Goal: Information Seeking & Learning: Check status

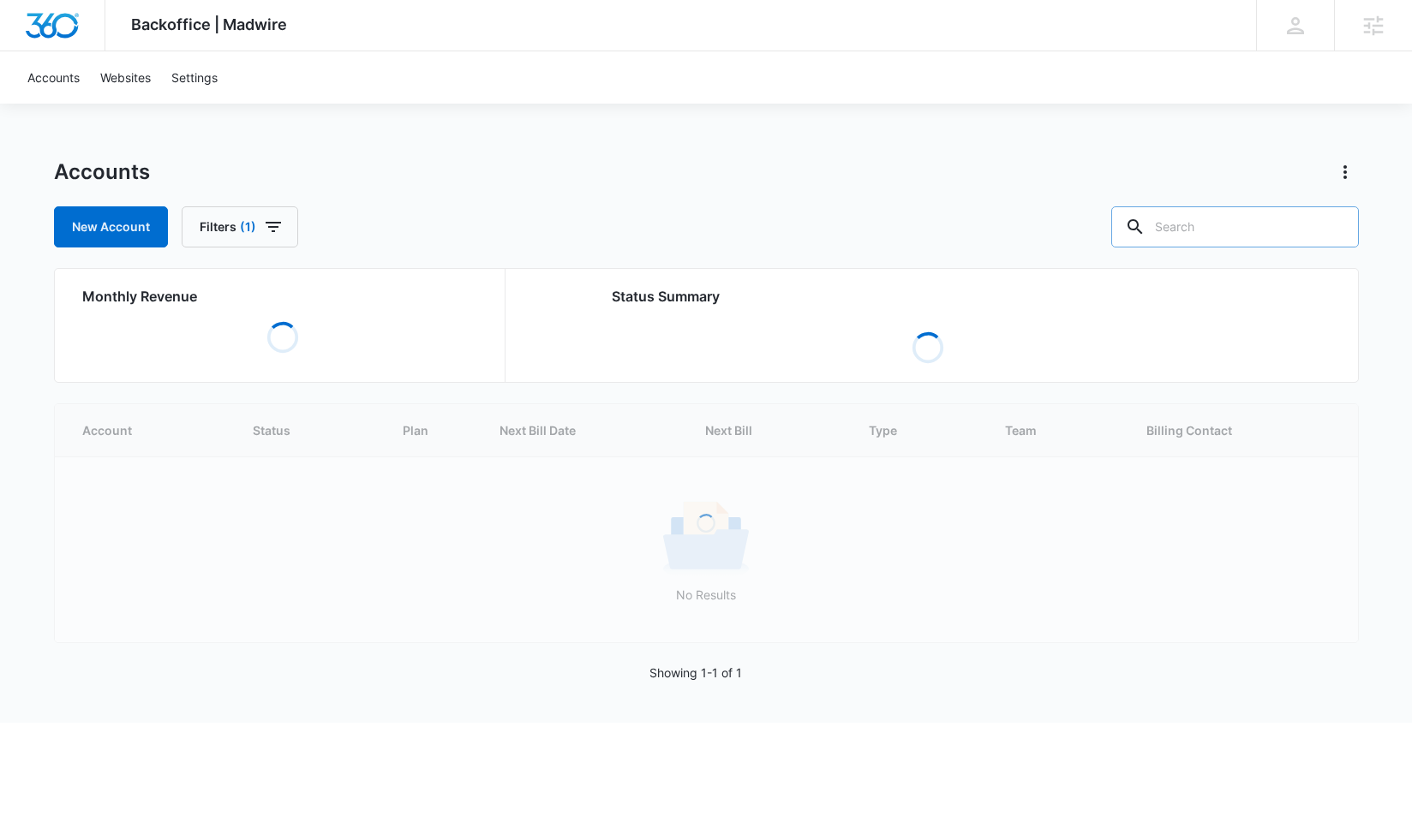
click at [1268, 215] on input "text" at bounding box center [1235, 228] width 247 height 42
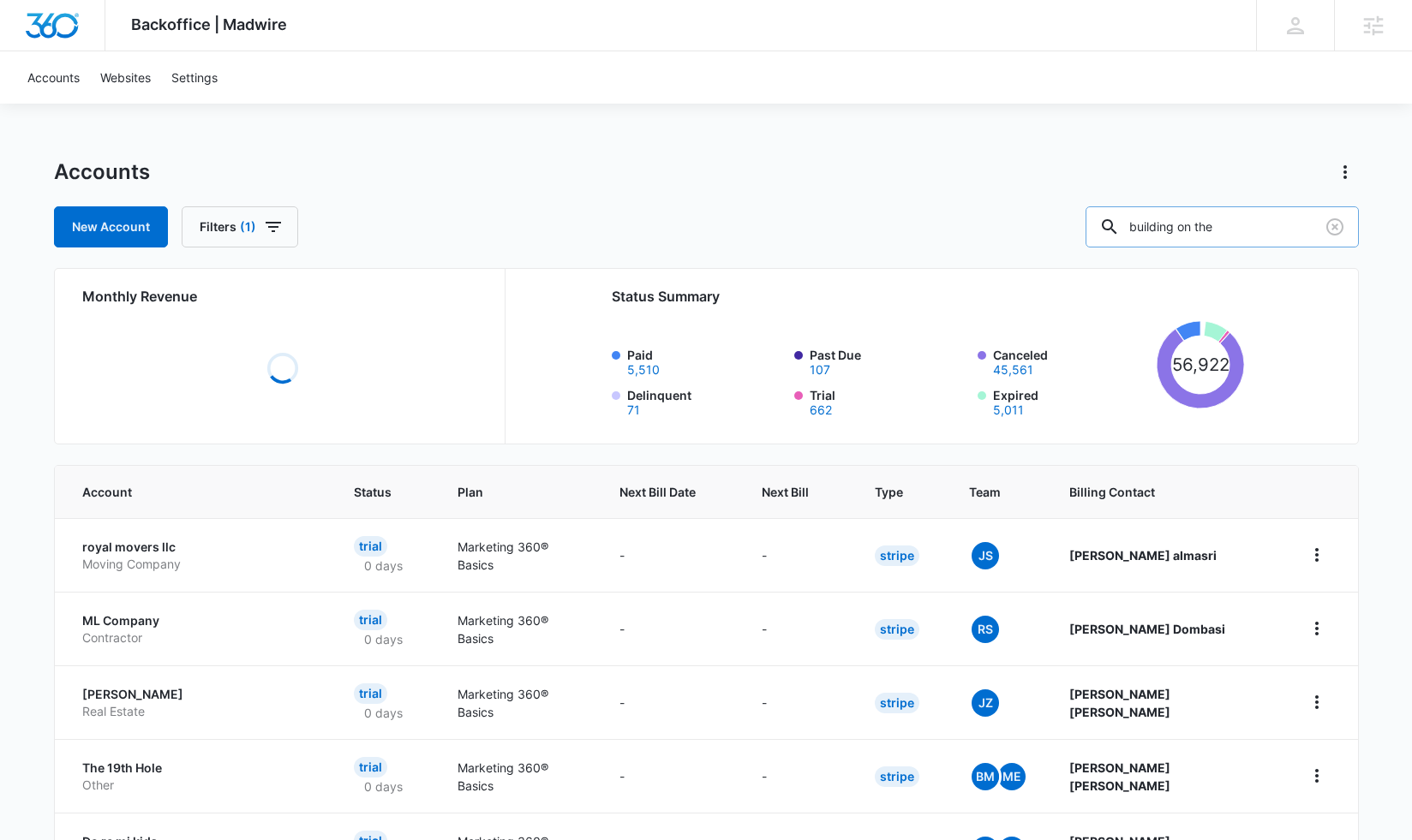
type input "building on the"
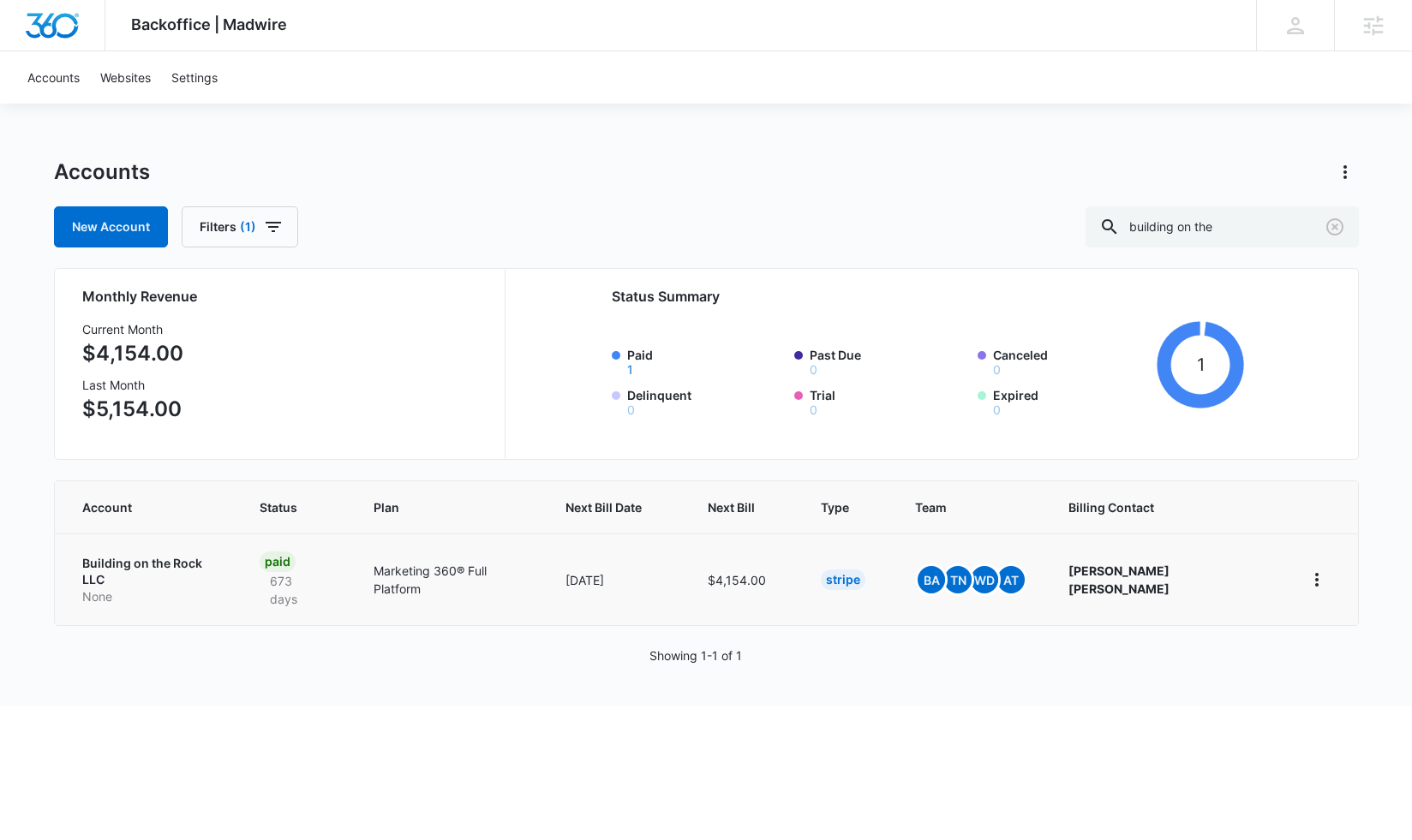
click at [162, 559] on p "Building on the Rock LLC" at bounding box center [151, 572] width 137 height 34
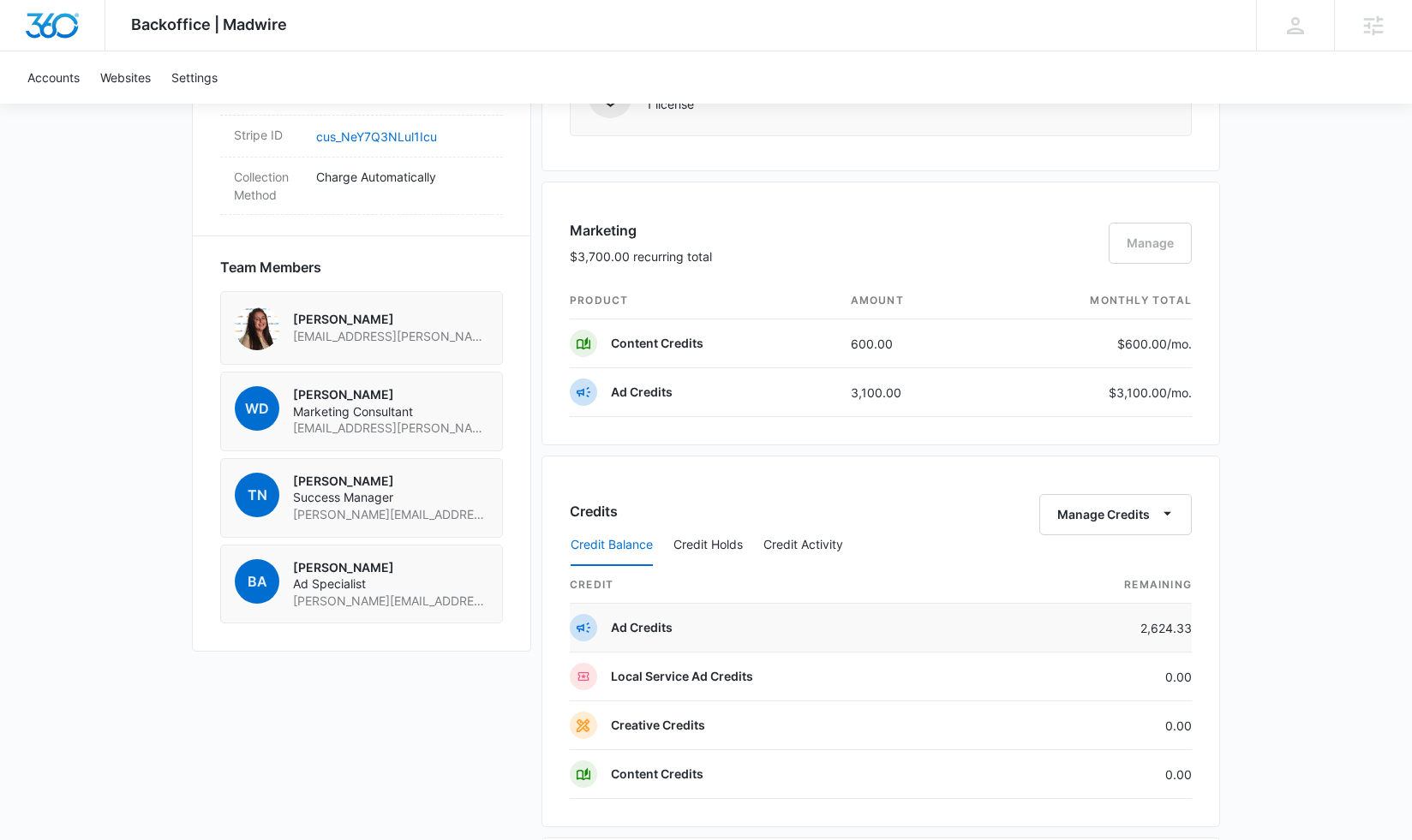
scroll to position [1083, 0]
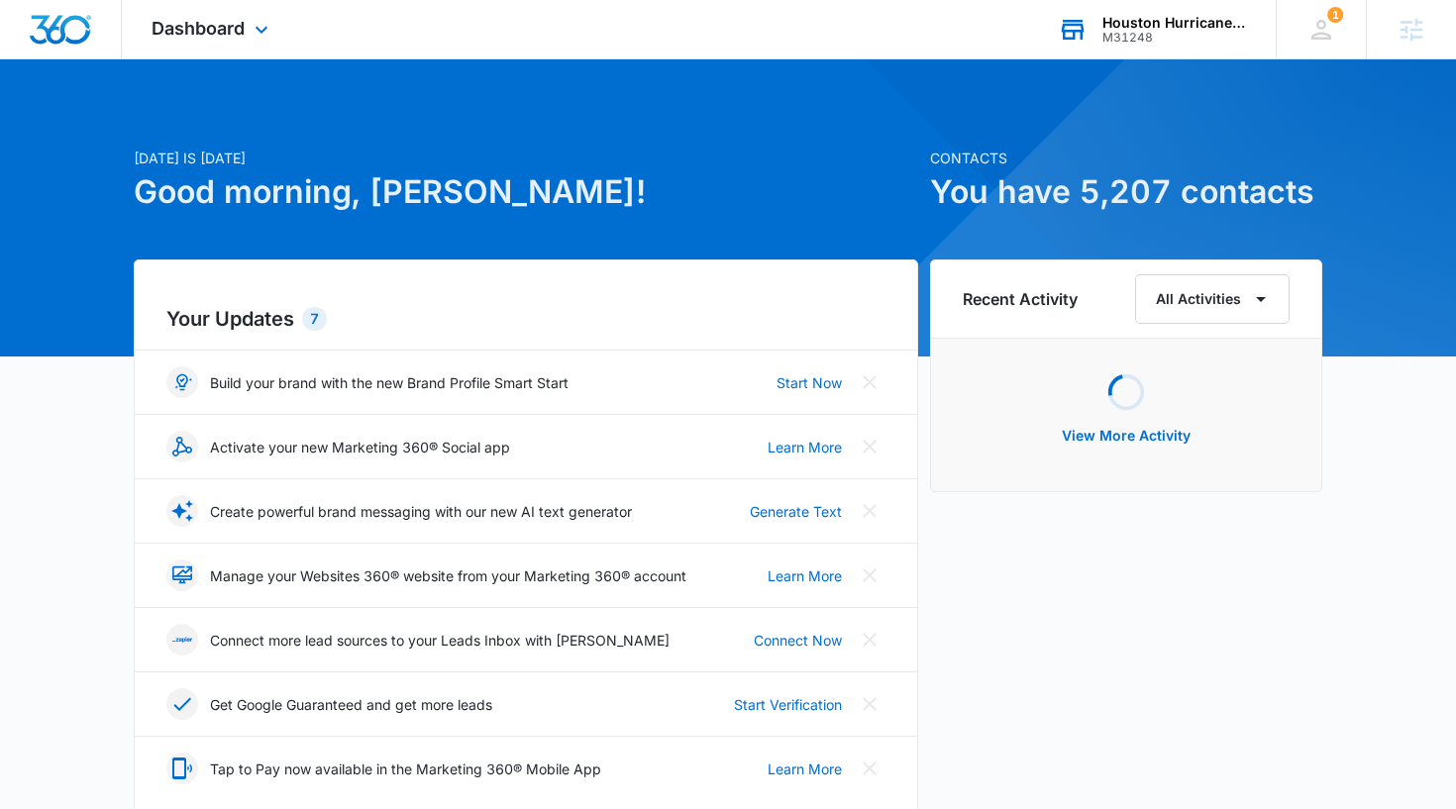
click at [1155, 23] on div "Houston Hurricane & Security Products" at bounding box center [1174, 23] width 145 height 16
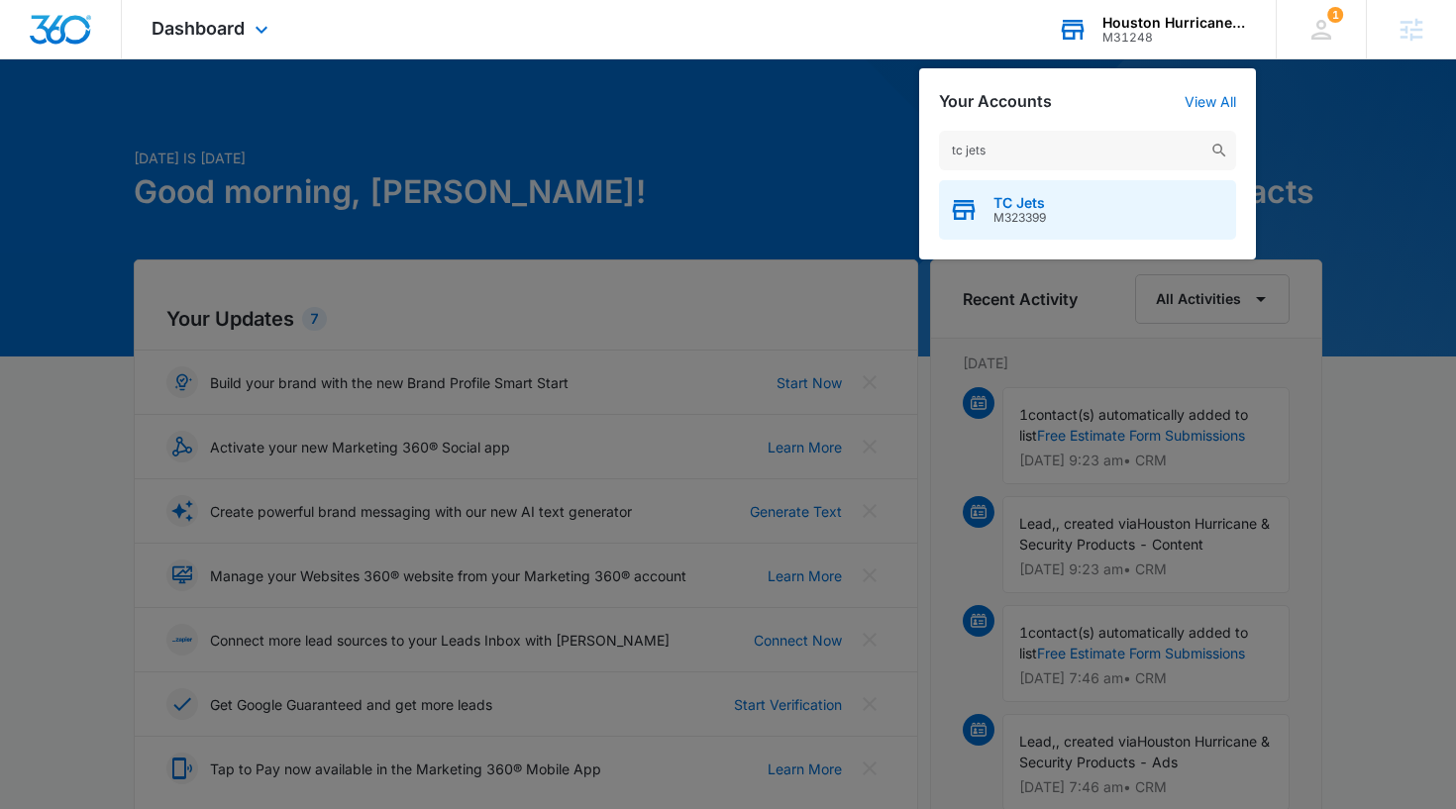
type input "tc jets"
click at [1058, 215] on div "TC Jets M323399" at bounding box center [1087, 209] width 297 height 59
click at [1010, 207] on span "TC Jets" at bounding box center [1019, 203] width 52 height 16
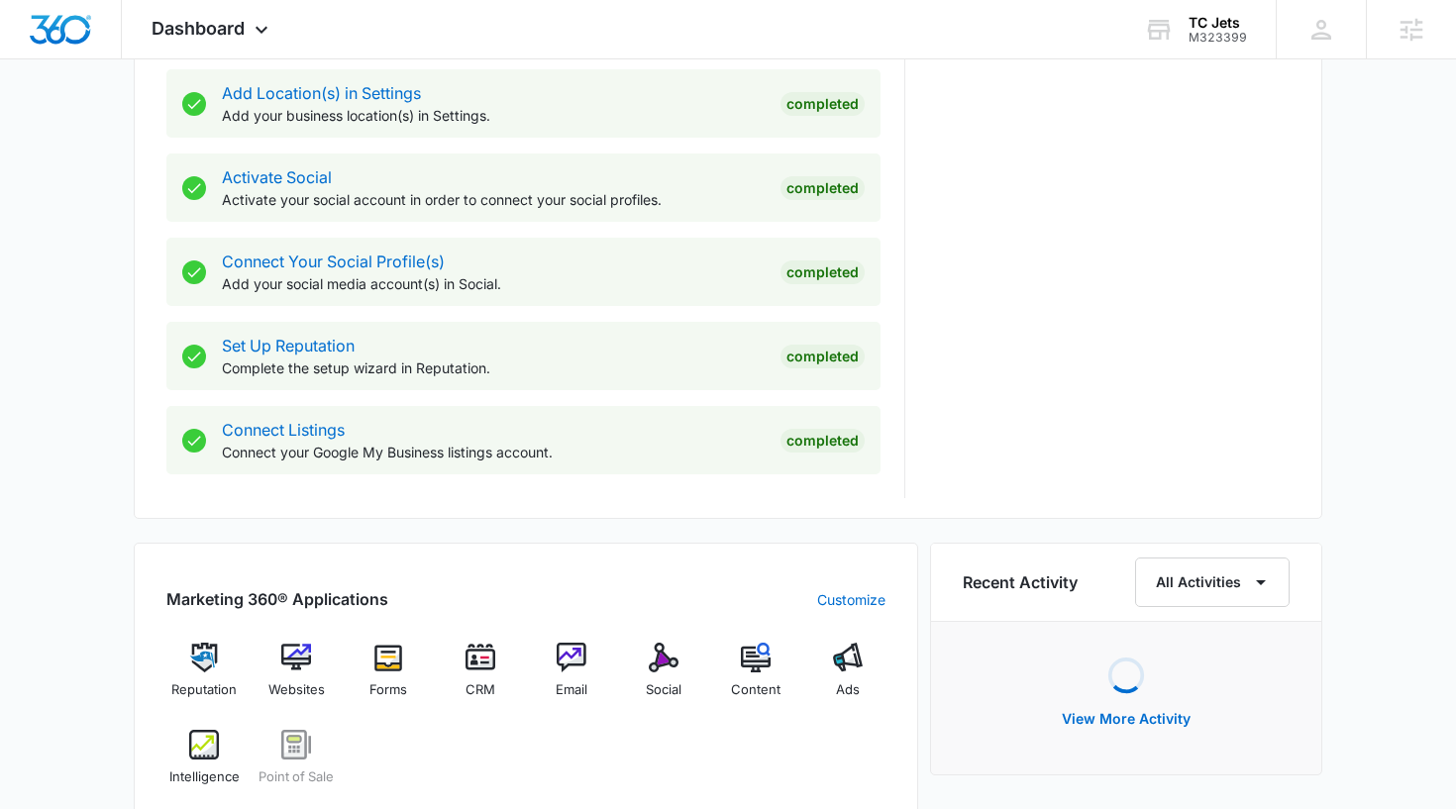
scroll to position [773, 0]
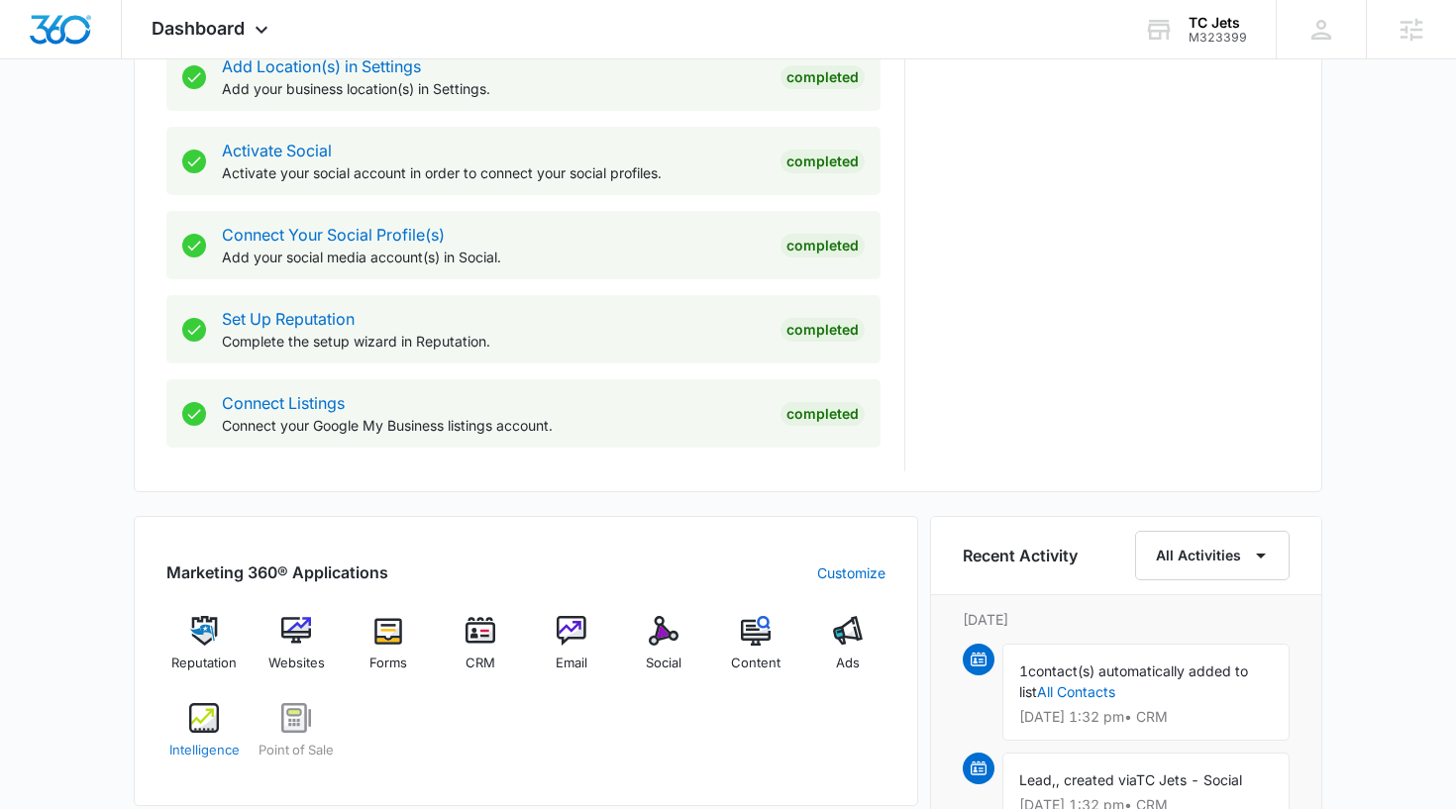
click at [195, 719] on img at bounding box center [204, 718] width 30 height 30
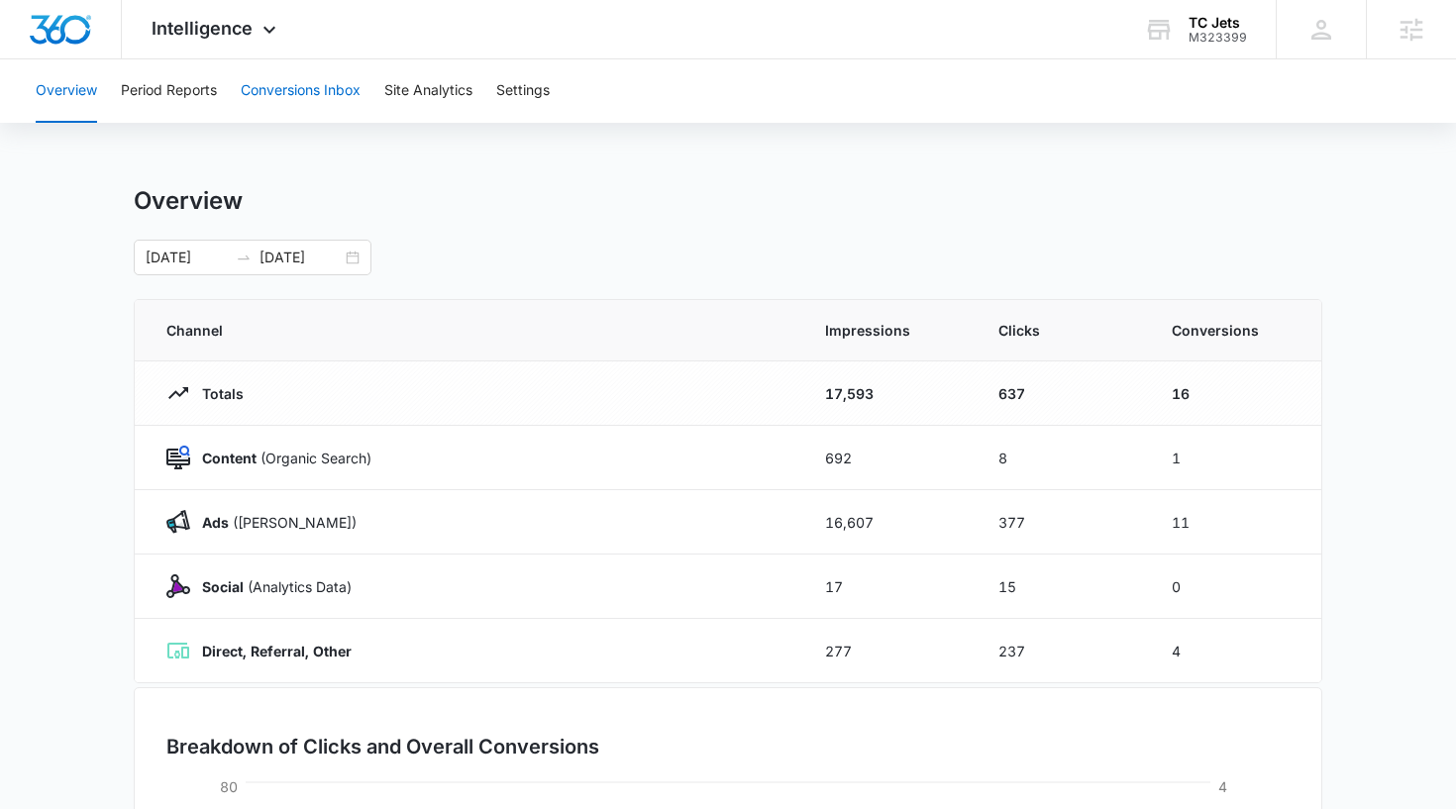
click at [278, 97] on button "Conversions Inbox" at bounding box center [301, 90] width 120 height 63
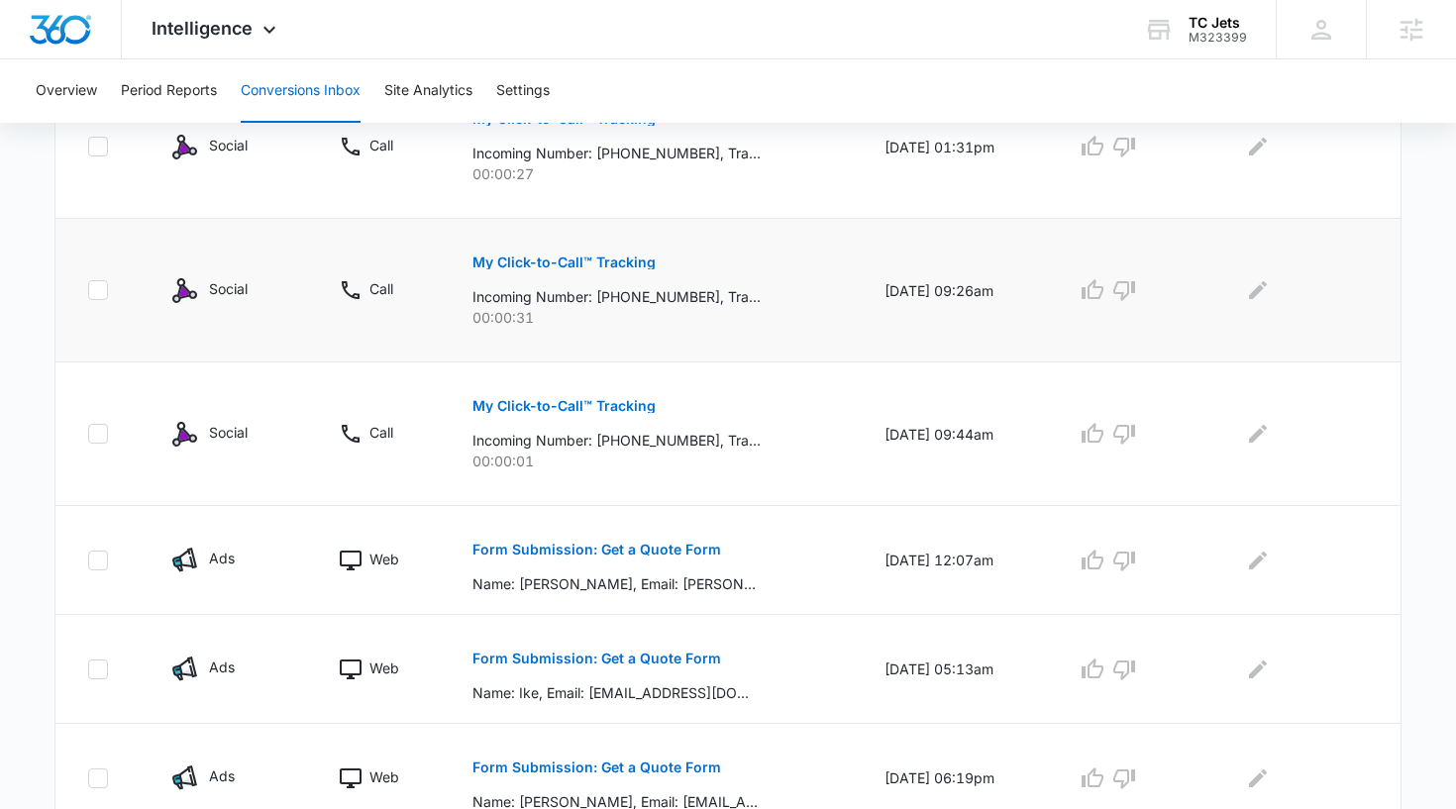
scroll to position [551, 0]
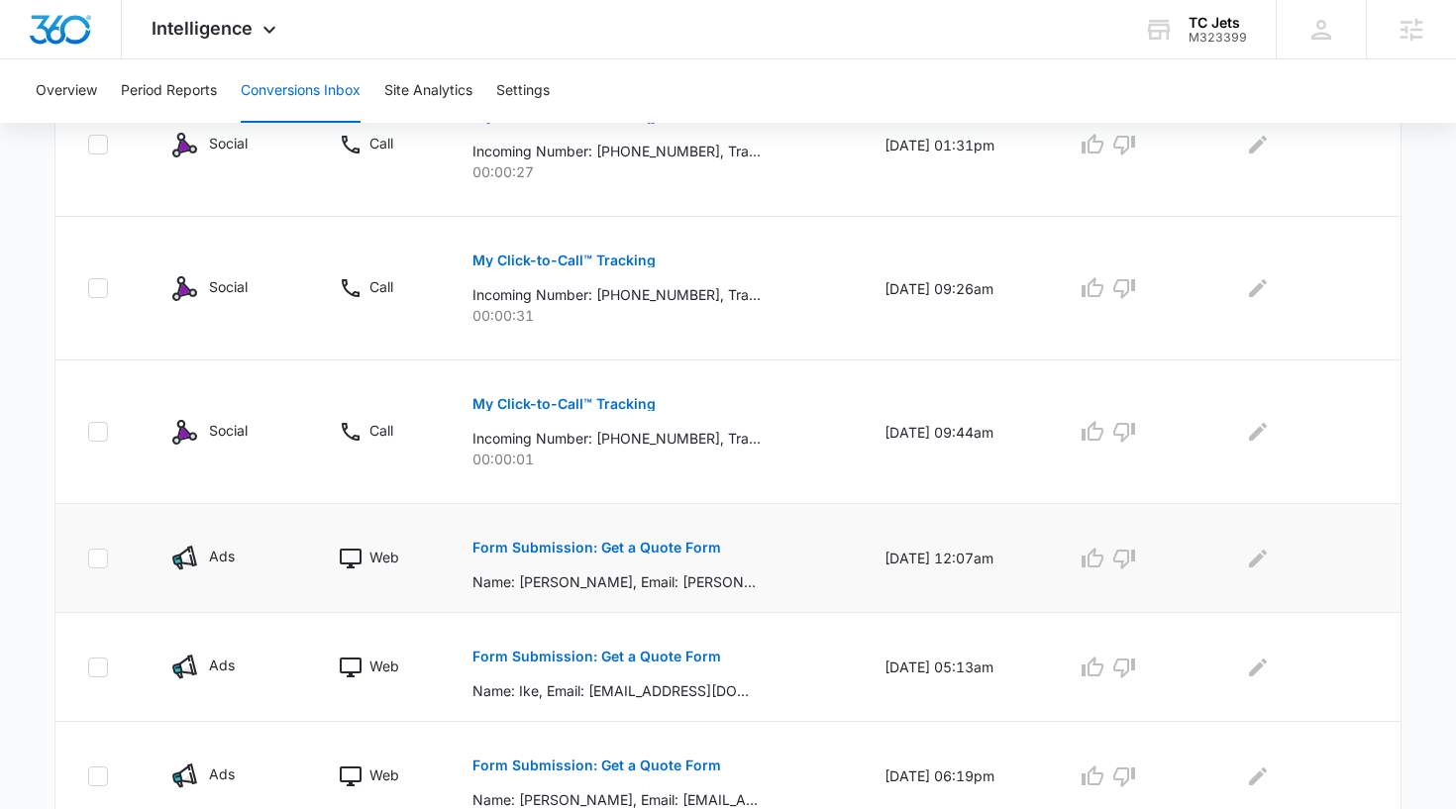
click at [668, 556] on button "Form Submission: Get a Quote Form" at bounding box center [596, 548] width 249 height 48
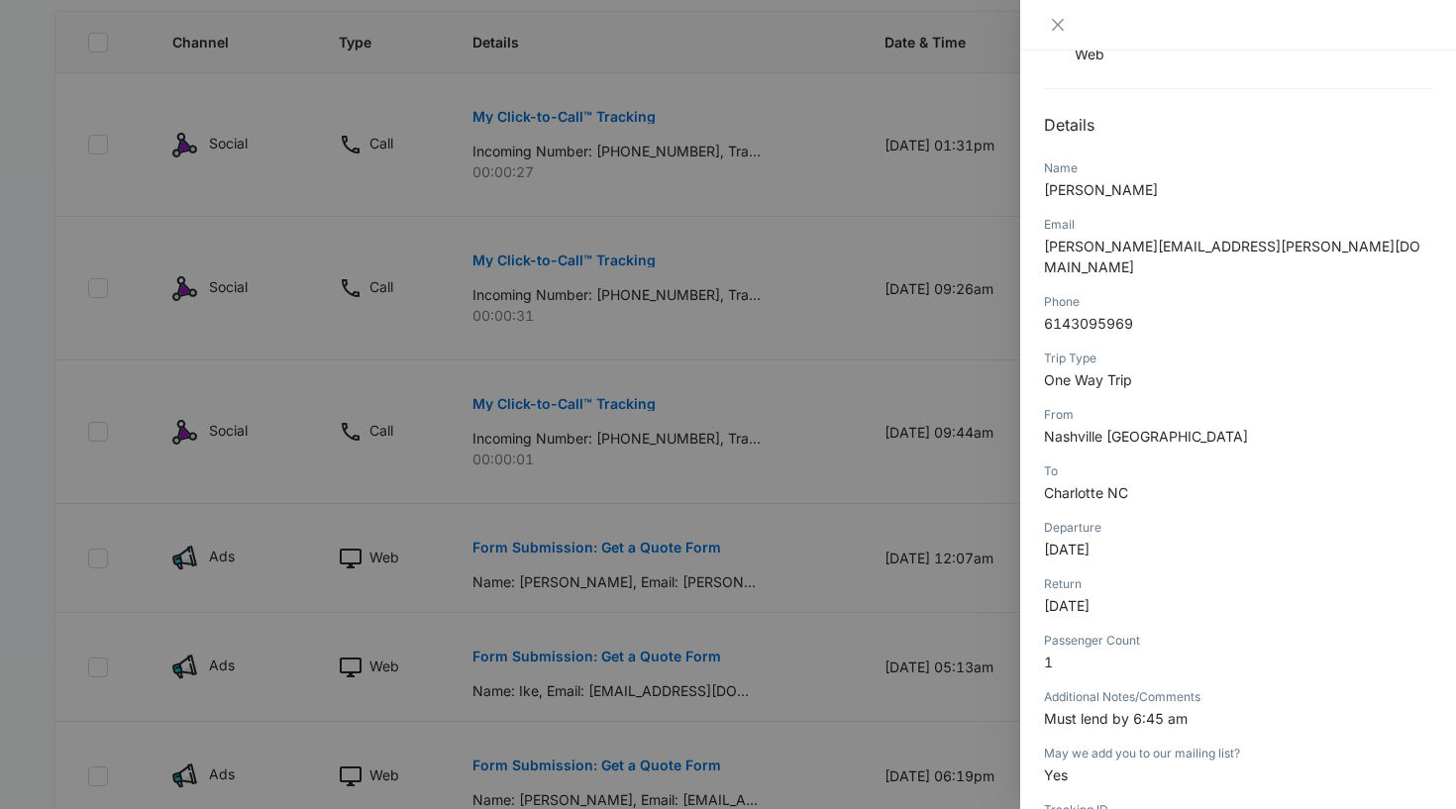
scroll to position [163, 0]
click at [1062, 20] on icon "close" at bounding box center [1058, 25] width 16 height 16
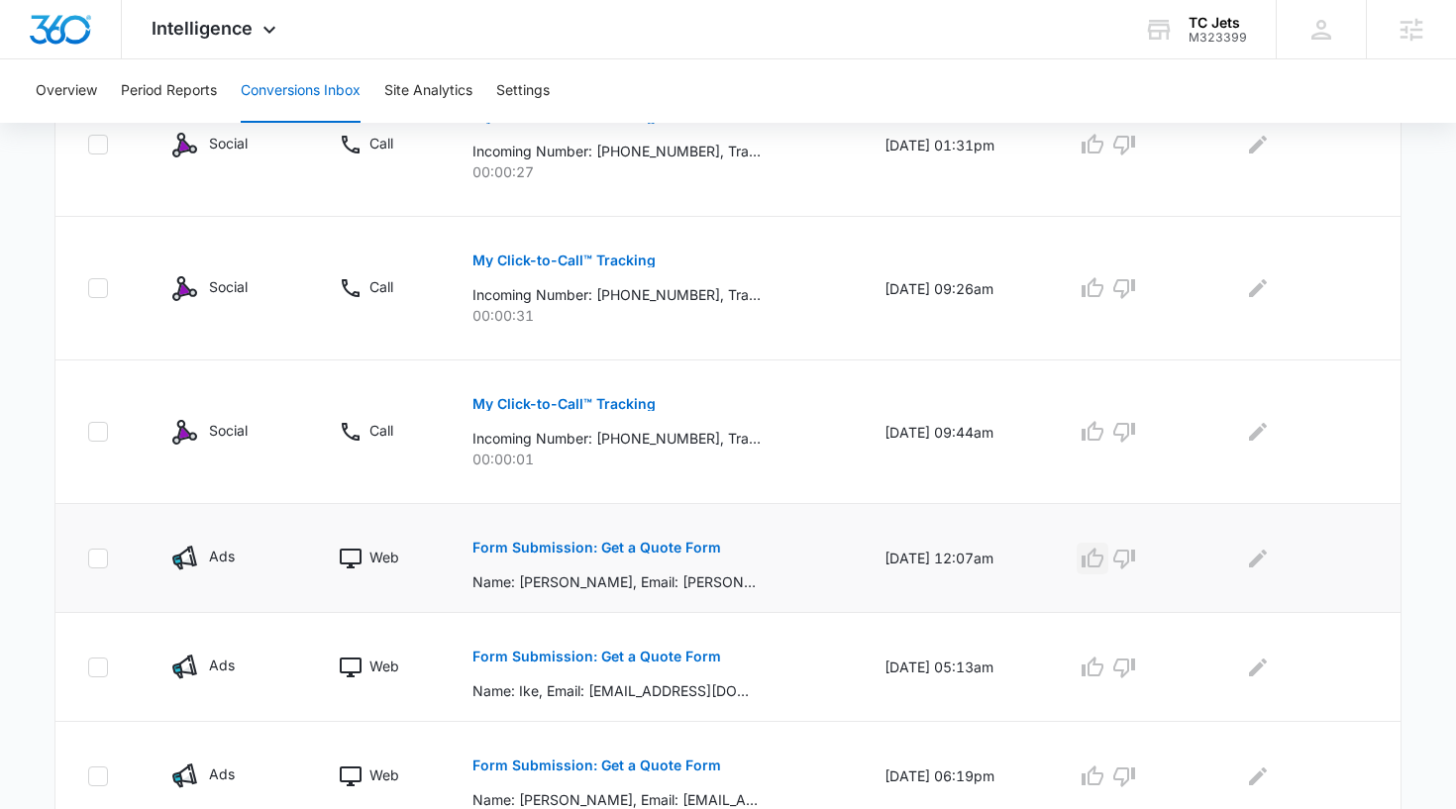
click at [1100, 563] on icon "button" at bounding box center [1092, 559] width 24 height 24
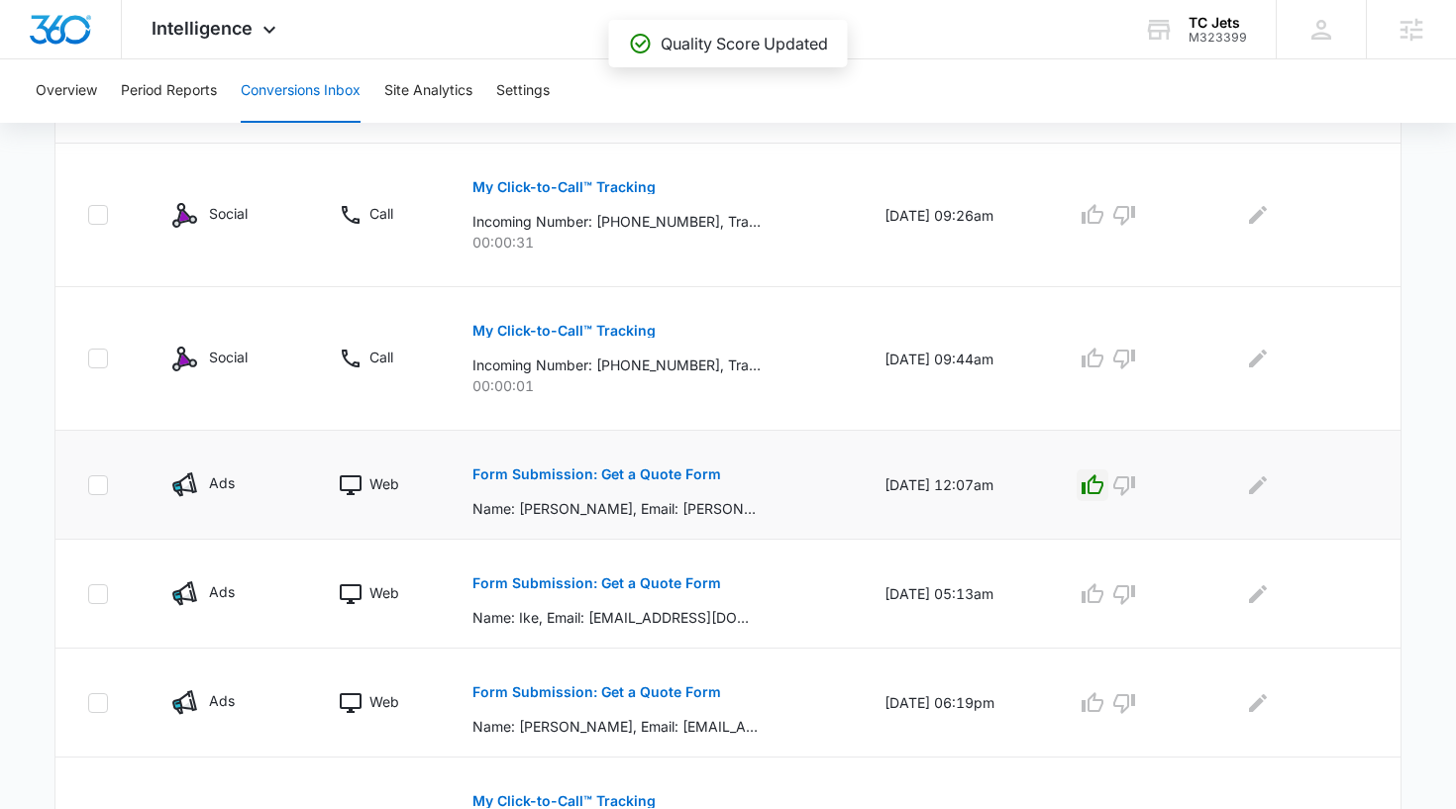
scroll to position [640, 0]
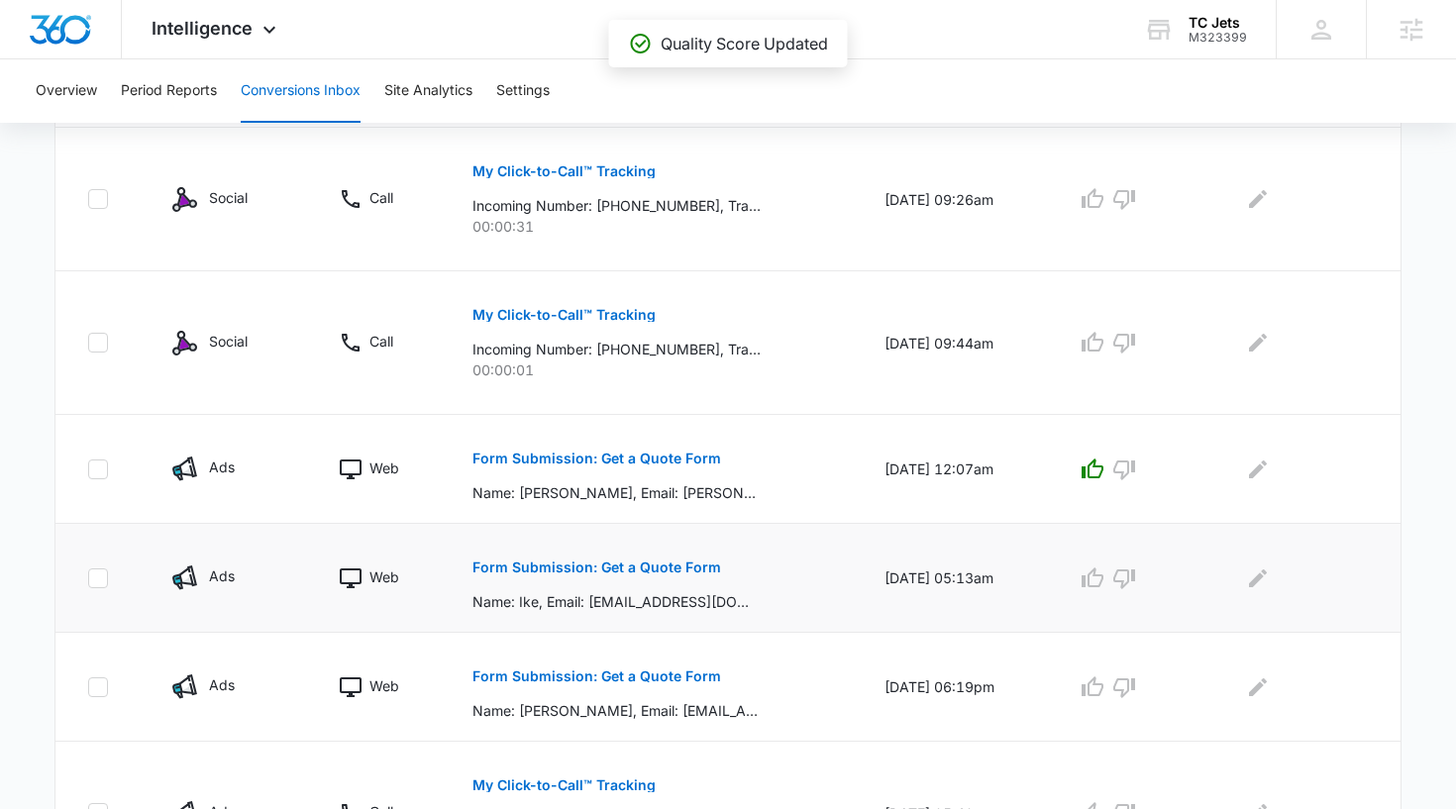
click at [648, 565] on p "Form Submission: Get a Quote Form" at bounding box center [596, 568] width 249 height 14
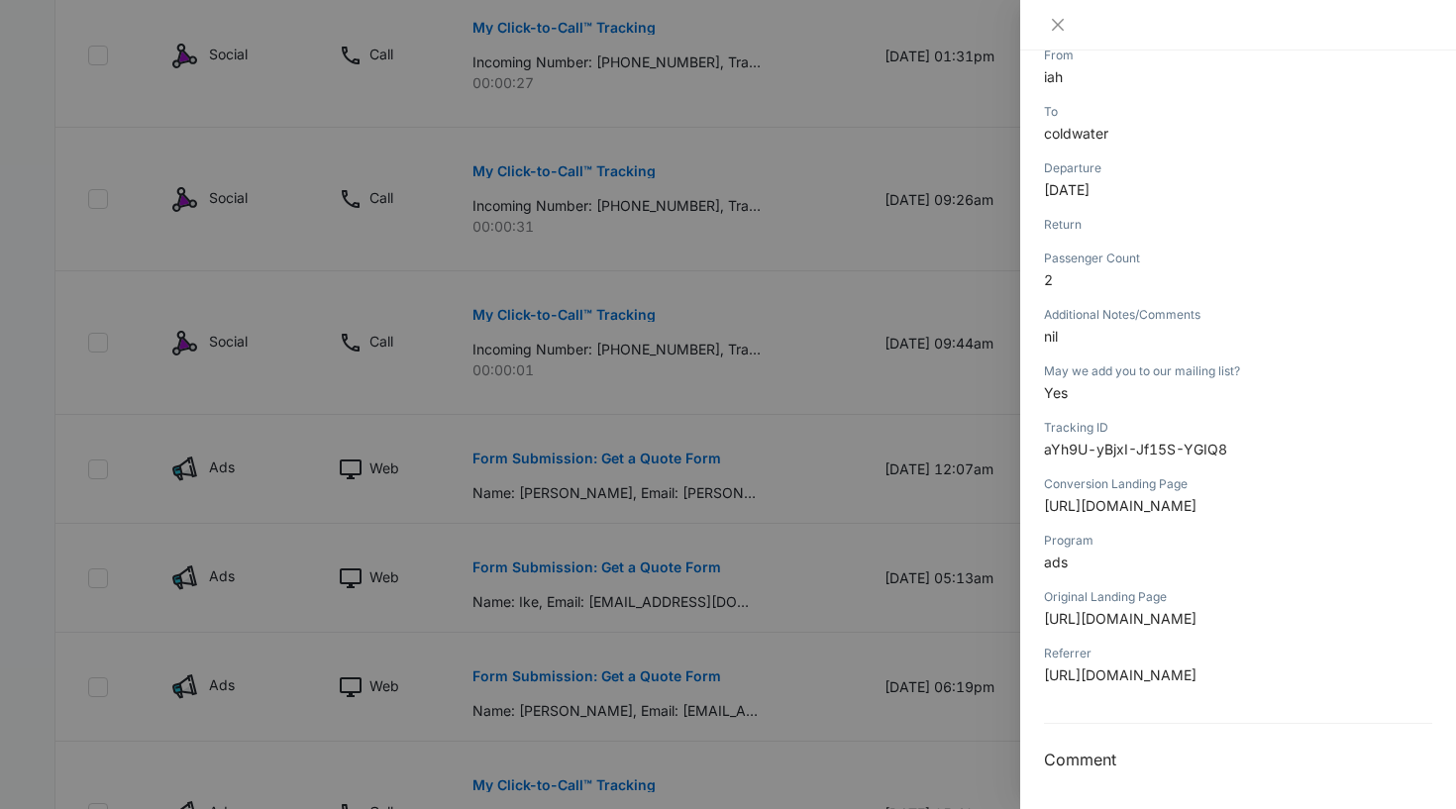
scroll to position [639, 0]
click at [1056, 22] on icon "close" at bounding box center [1058, 25] width 16 height 16
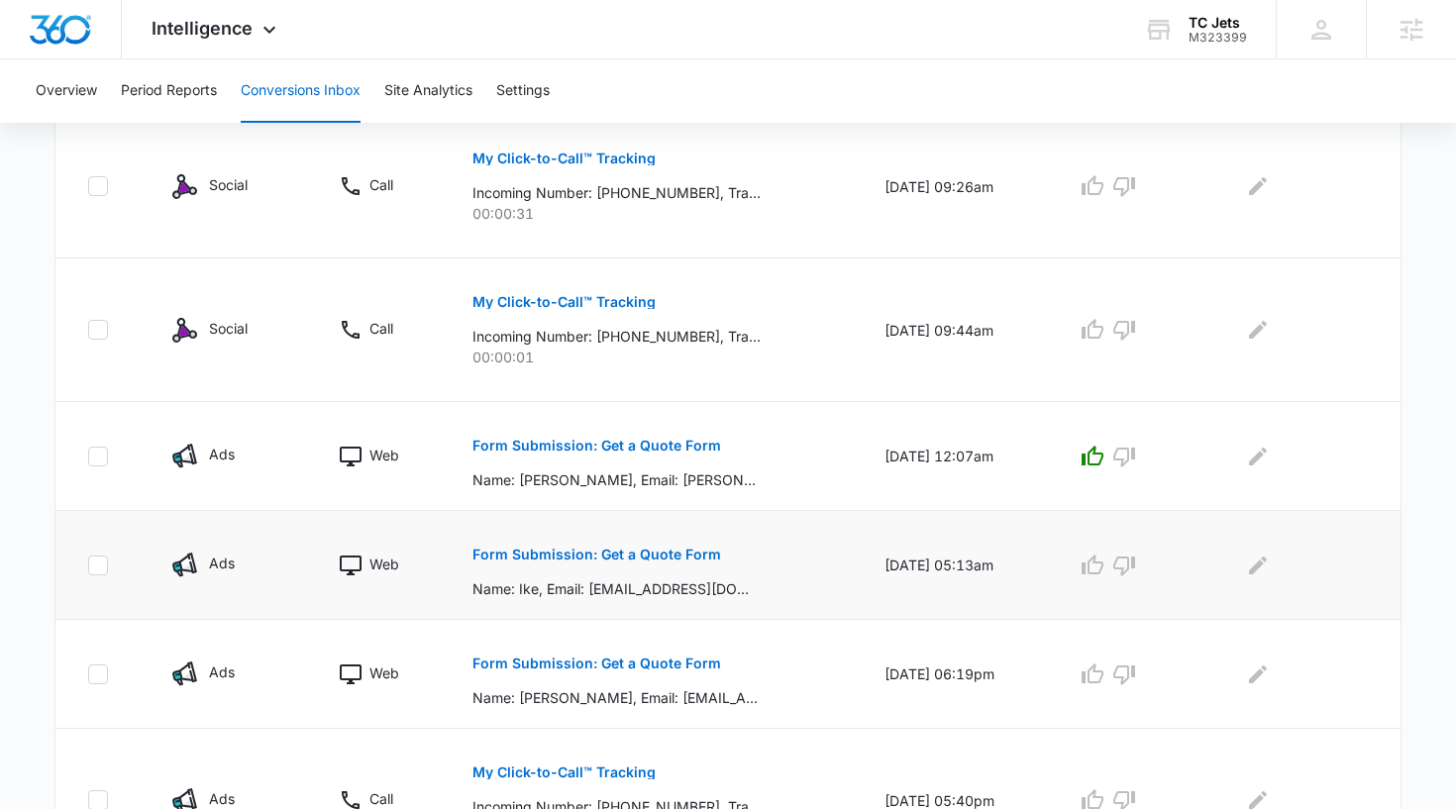
scroll to position [657, 0]
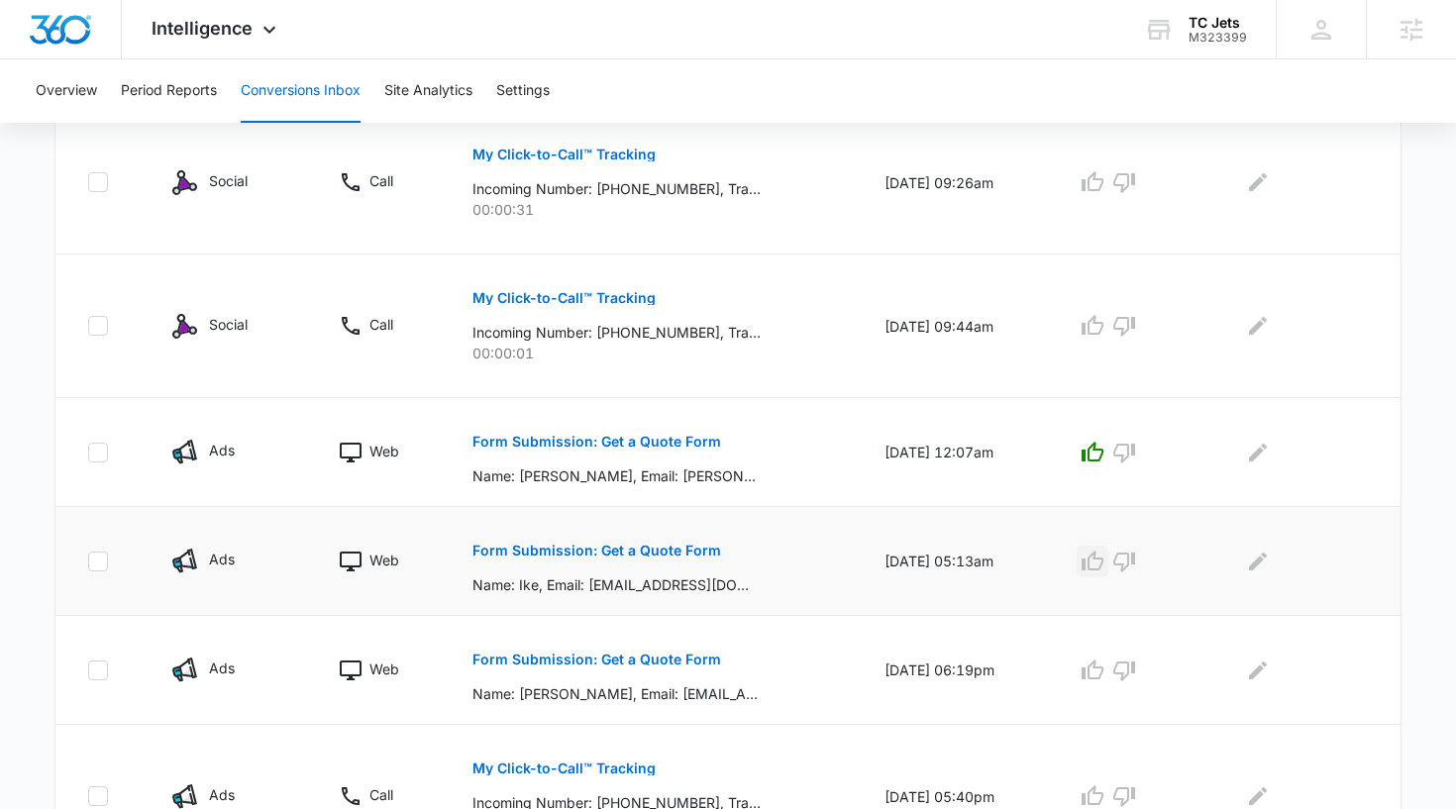
click at [1104, 563] on icon "button" at bounding box center [1092, 562] width 24 height 24
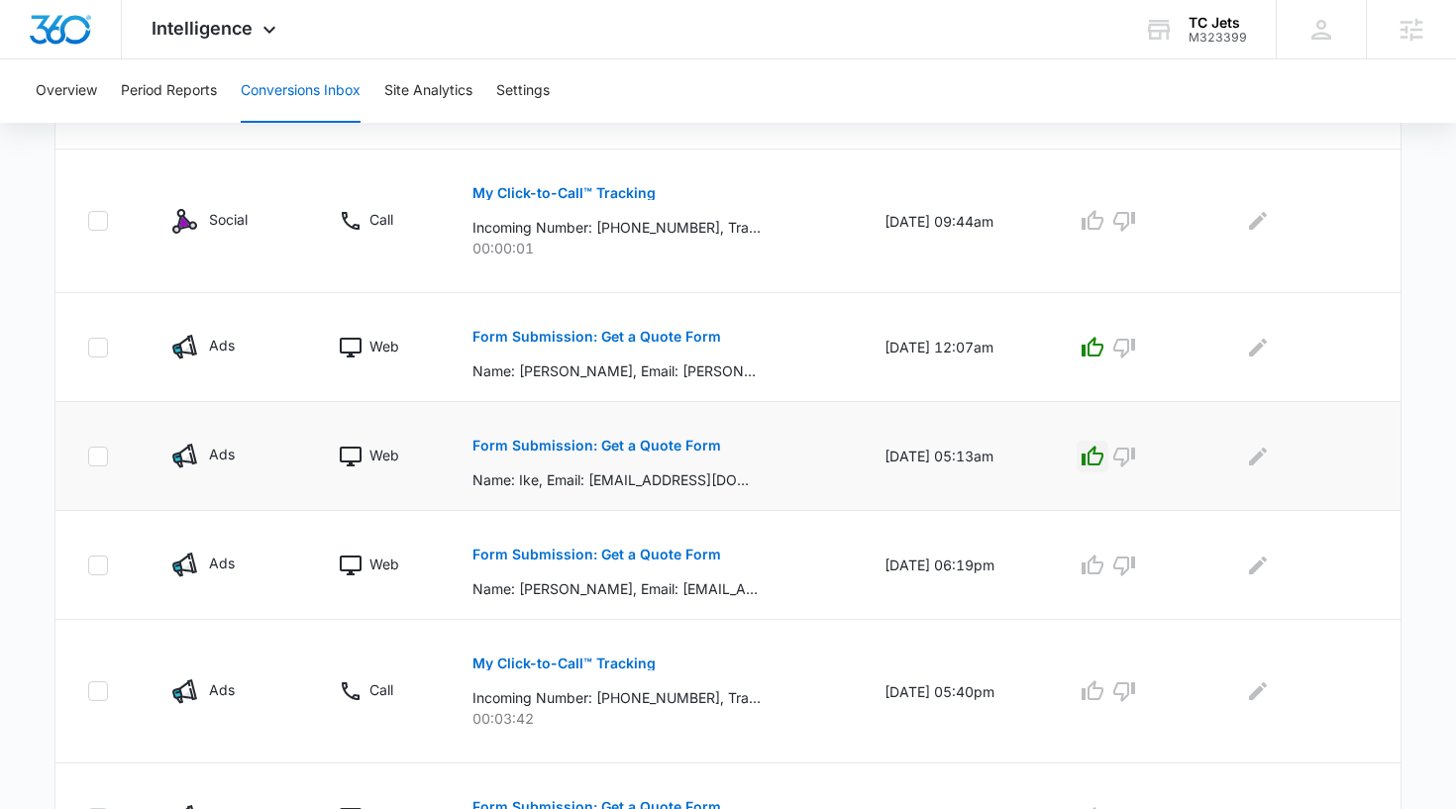
scroll to position [768, 0]
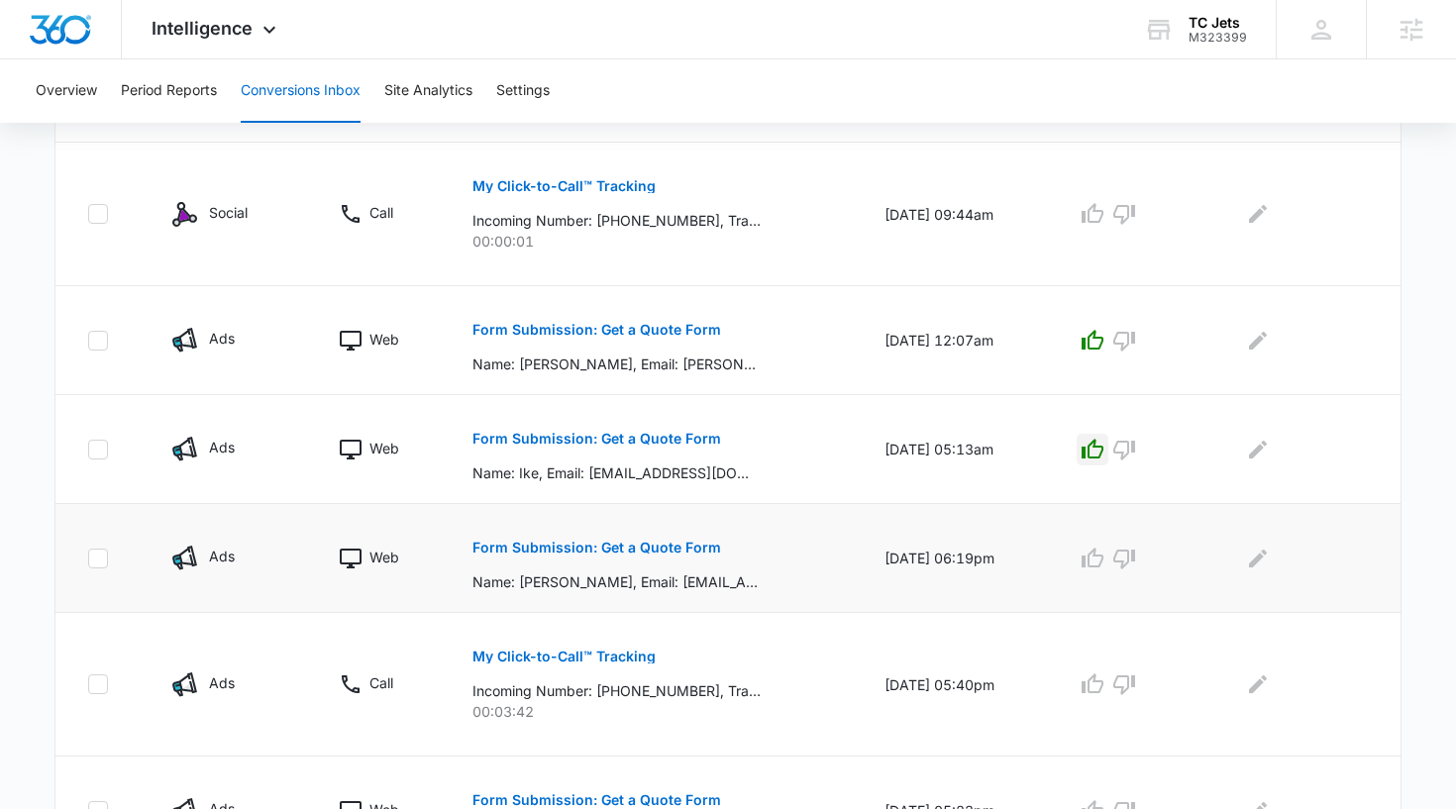
click at [565, 548] on p "Form Submission: Get a Quote Form" at bounding box center [596, 548] width 249 height 14
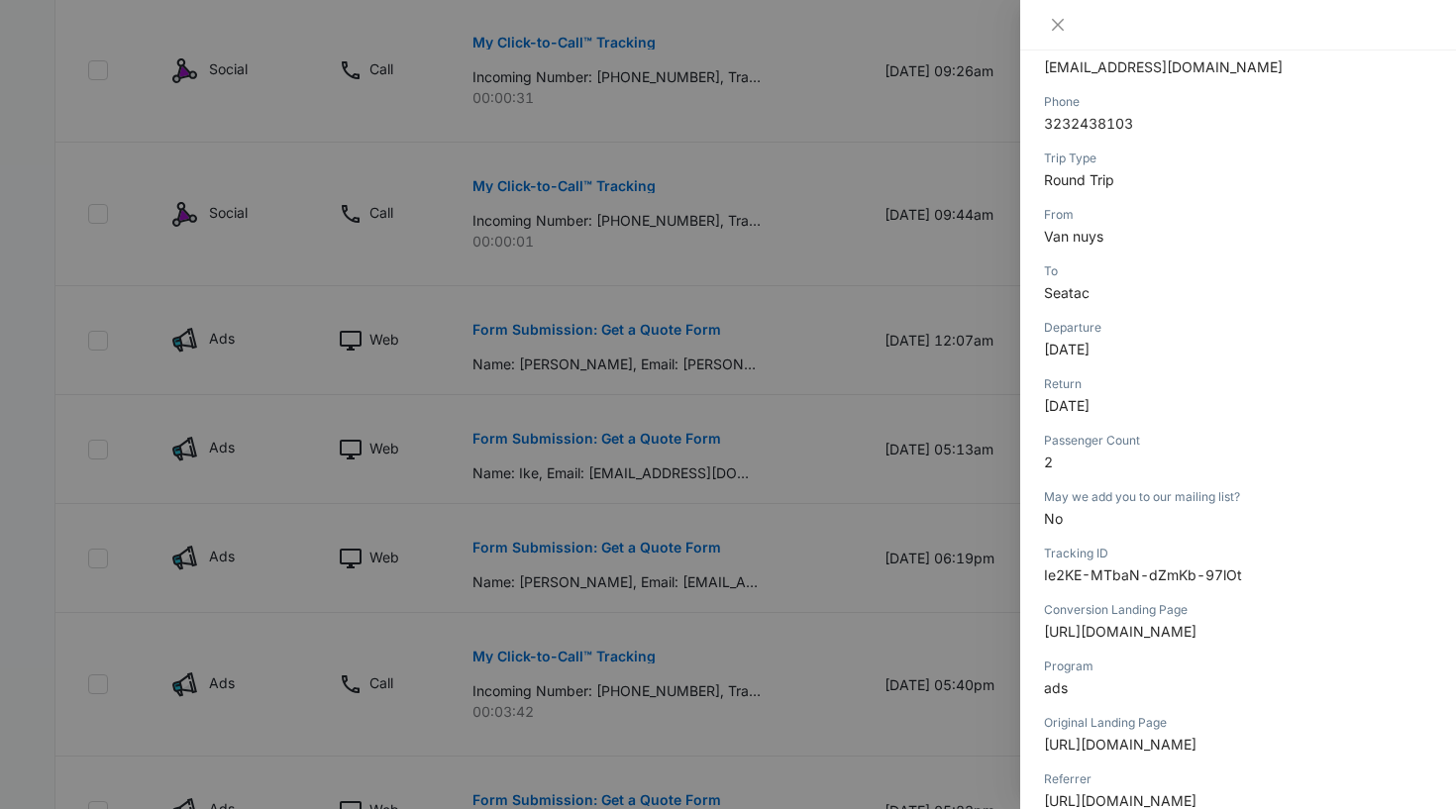
scroll to position [342, 0]
click at [1051, 28] on icon "close" at bounding box center [1058, 25] width 16 height 16
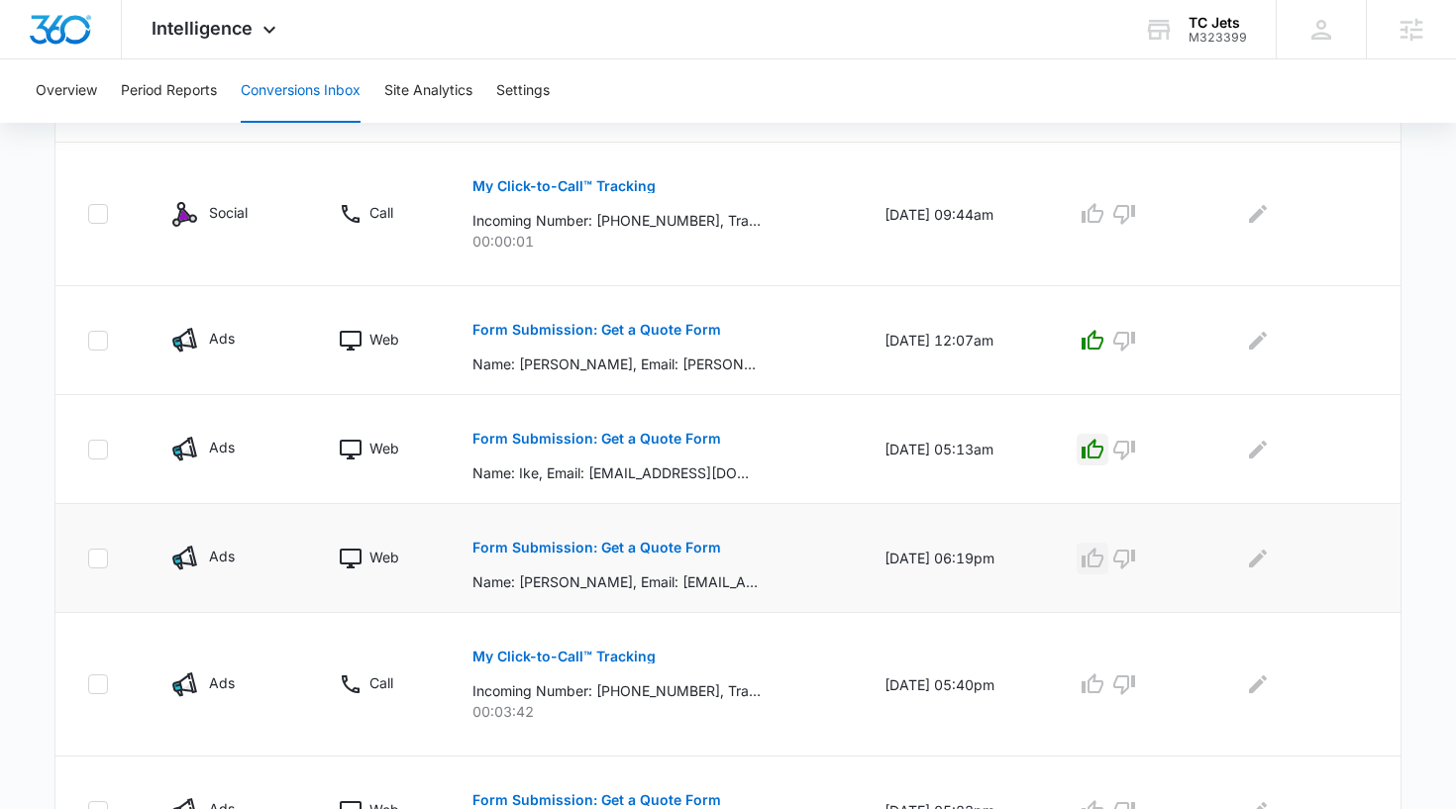
click at [1104, 557] on icon "button" at bounding box center [1092, 559] width 24 height 24
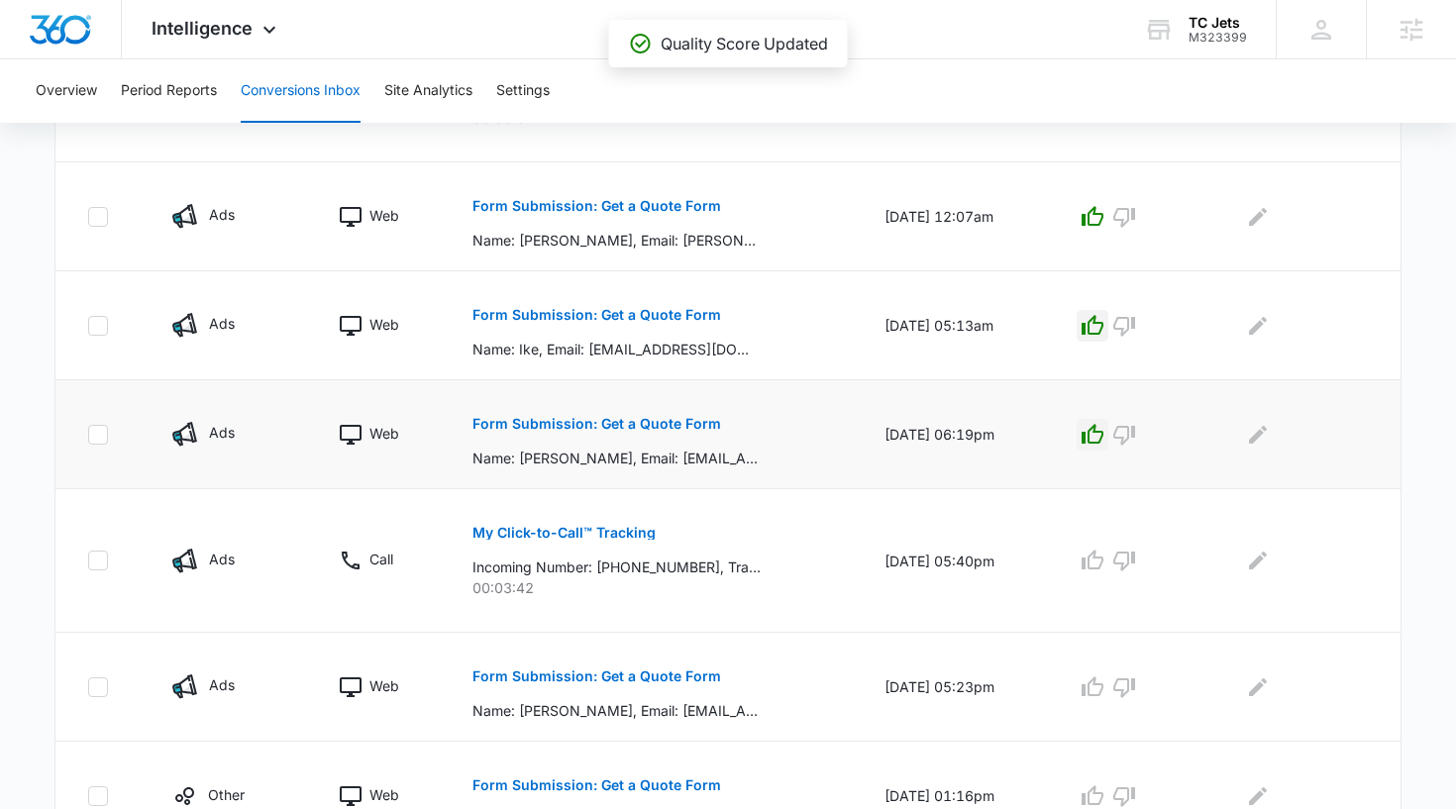
scroll to position [895, 0]
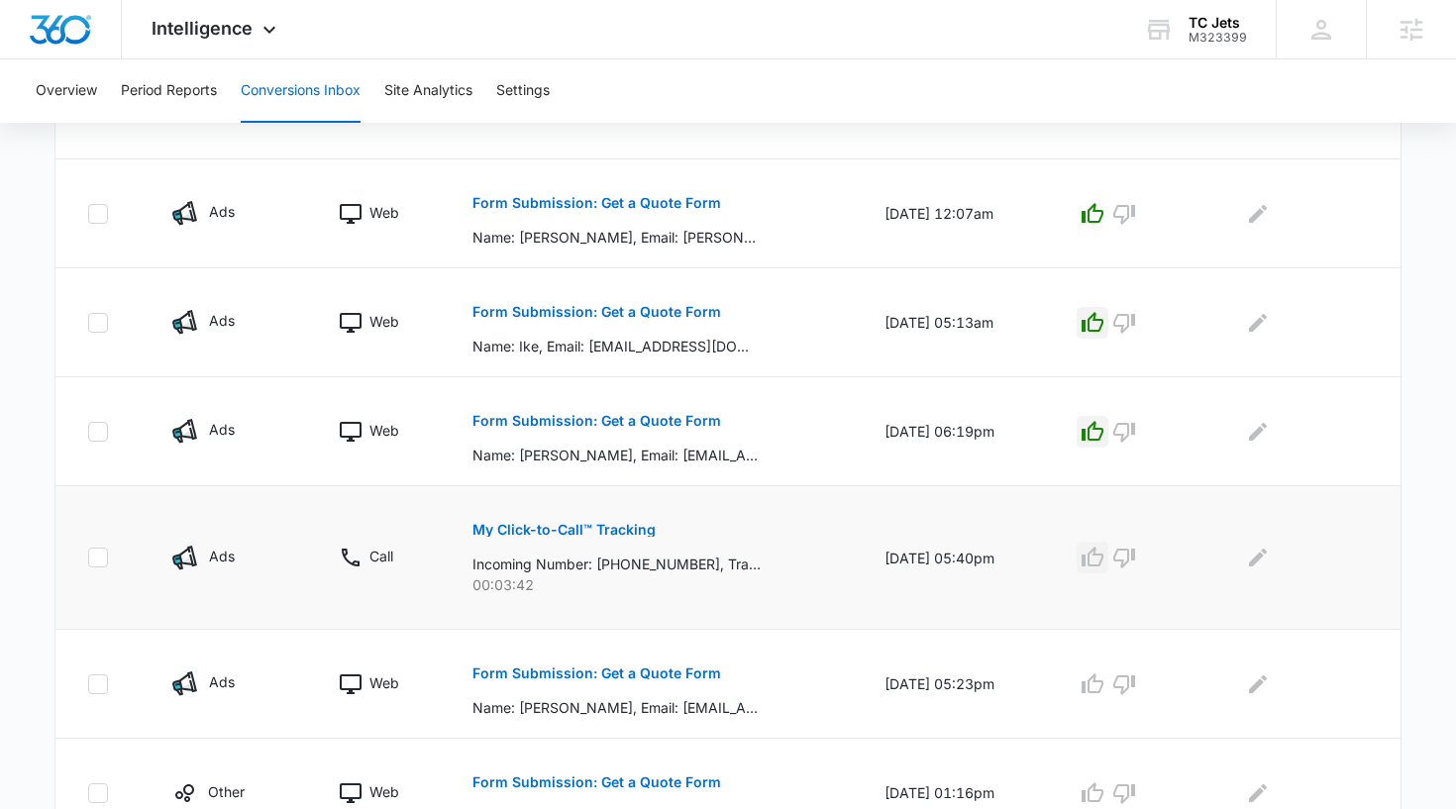
click at [1104, 562] on icon "button" at bounding box center [1092, 558] width 24 height 24
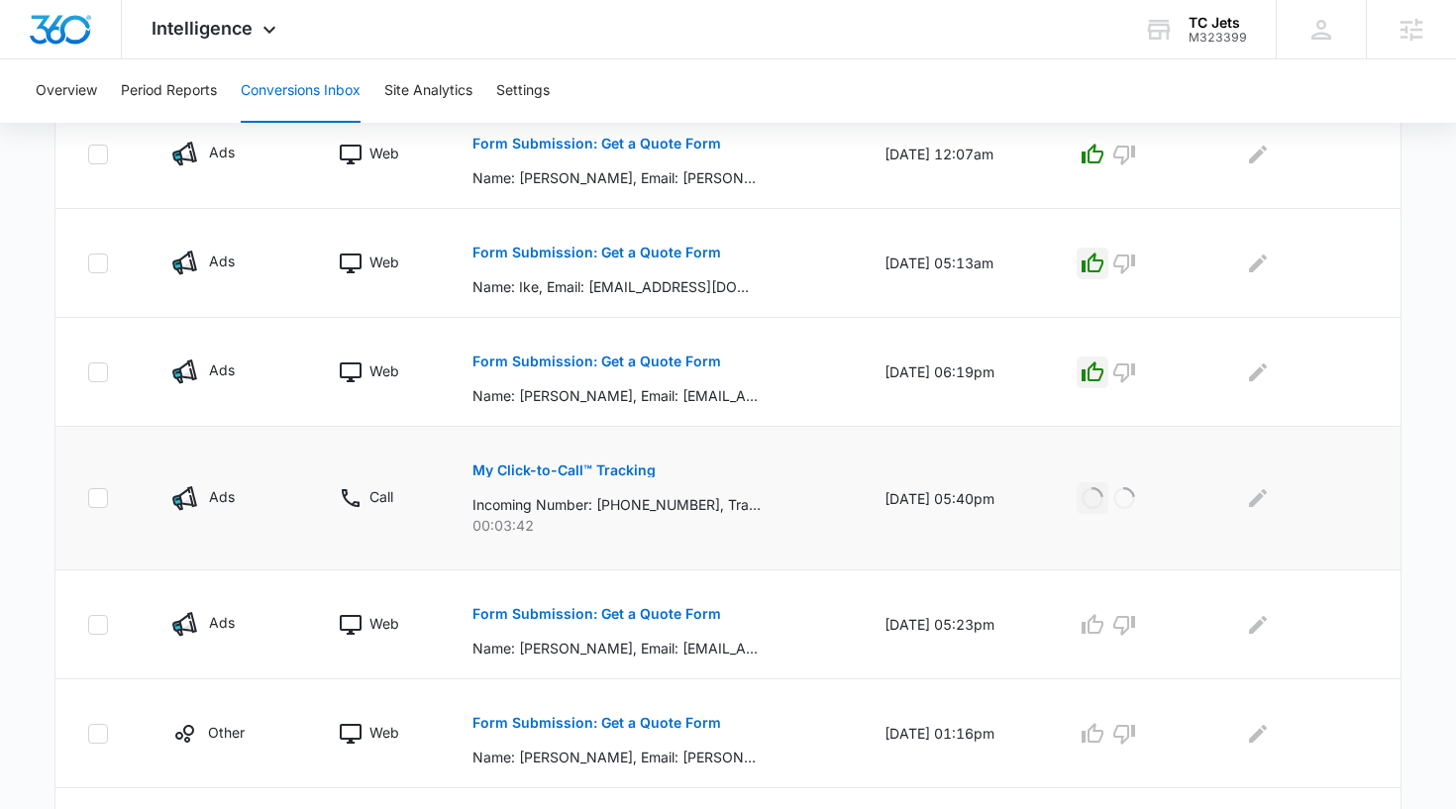
scroll to position [961, 0]
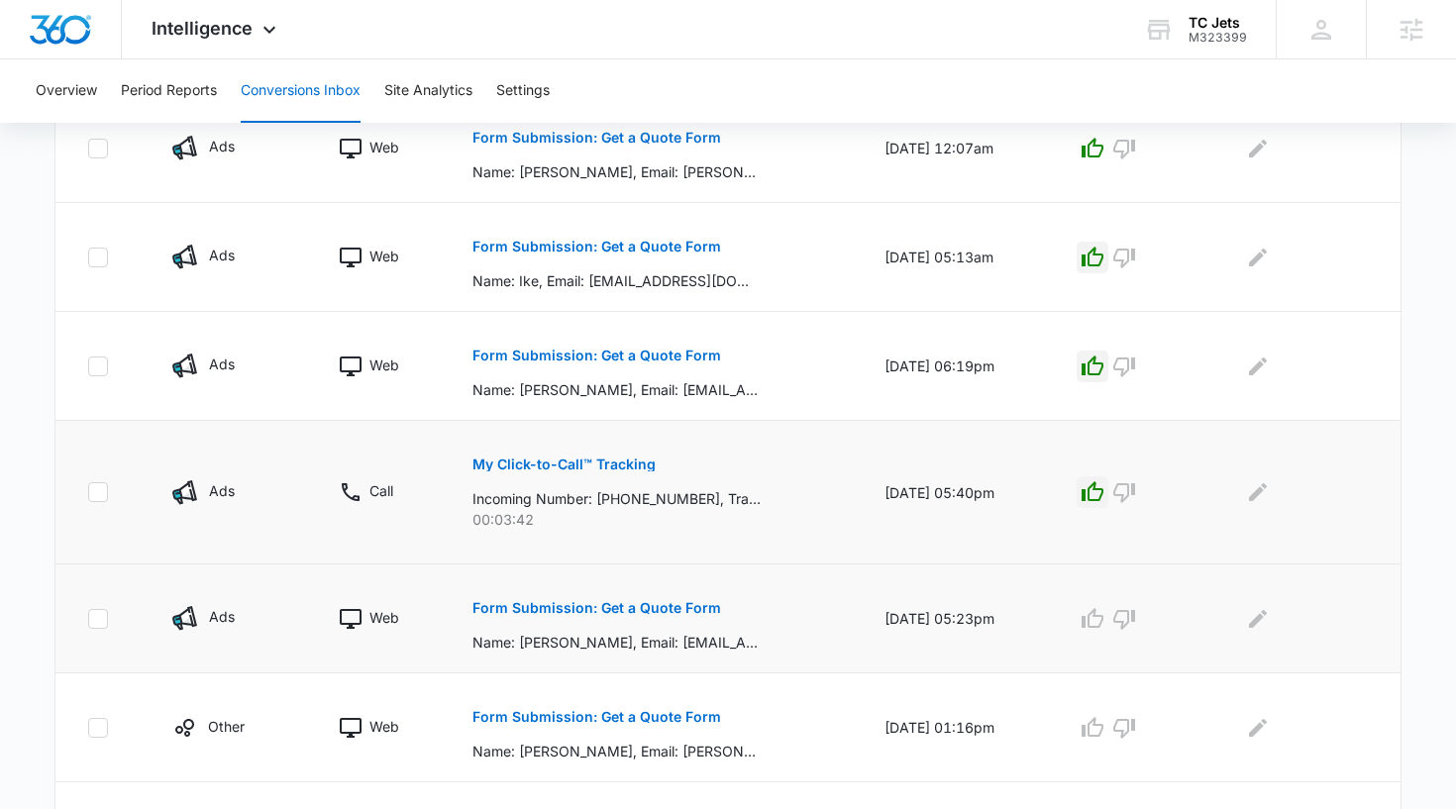
click at [639, 606] on p "Form Submission: Get a Quote Form" at bounding box center [596, 608] width 249 height 14
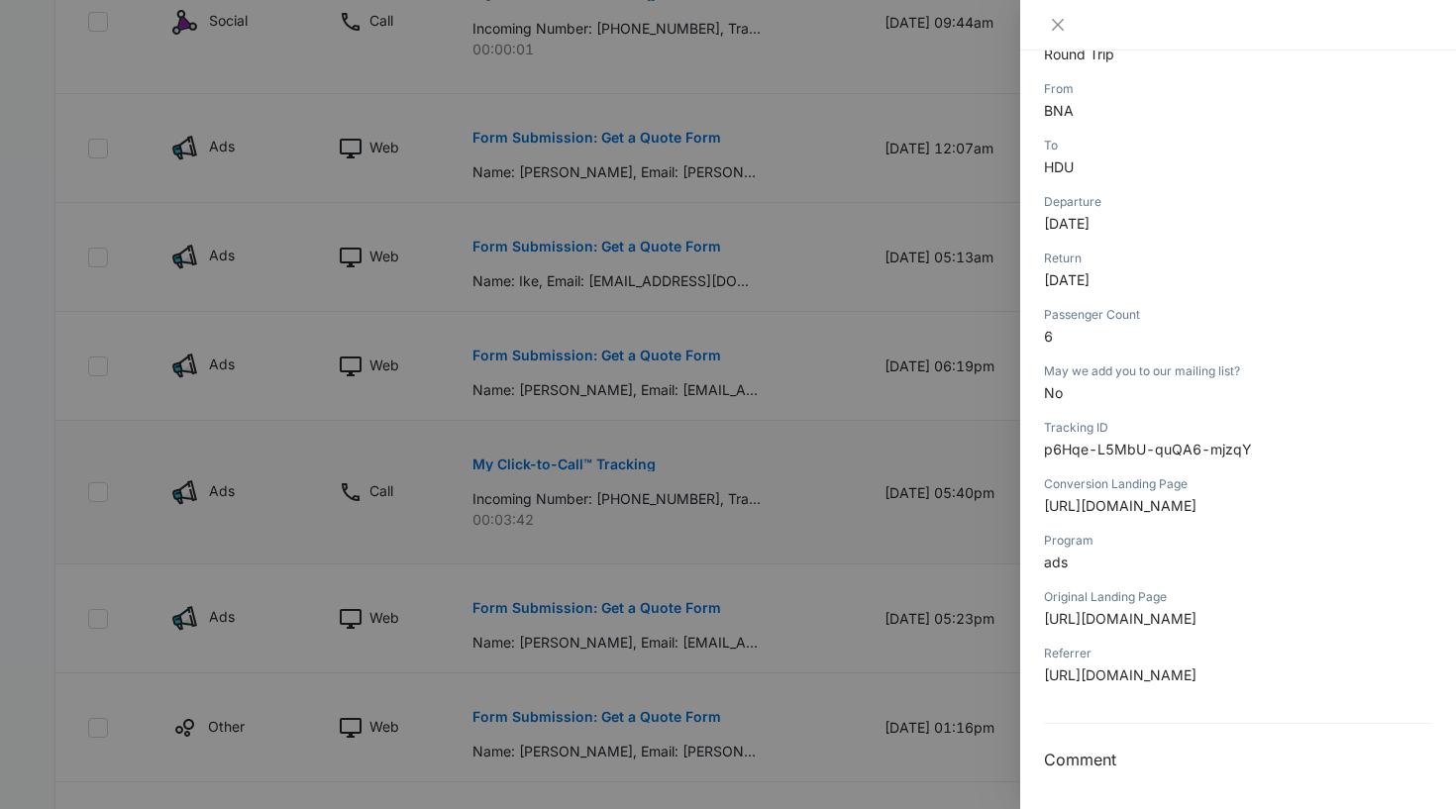
scroll to position [636, 0]
click at [1054, 24] on icon "close" at bounding box center [1058, 25] width 16 height 16
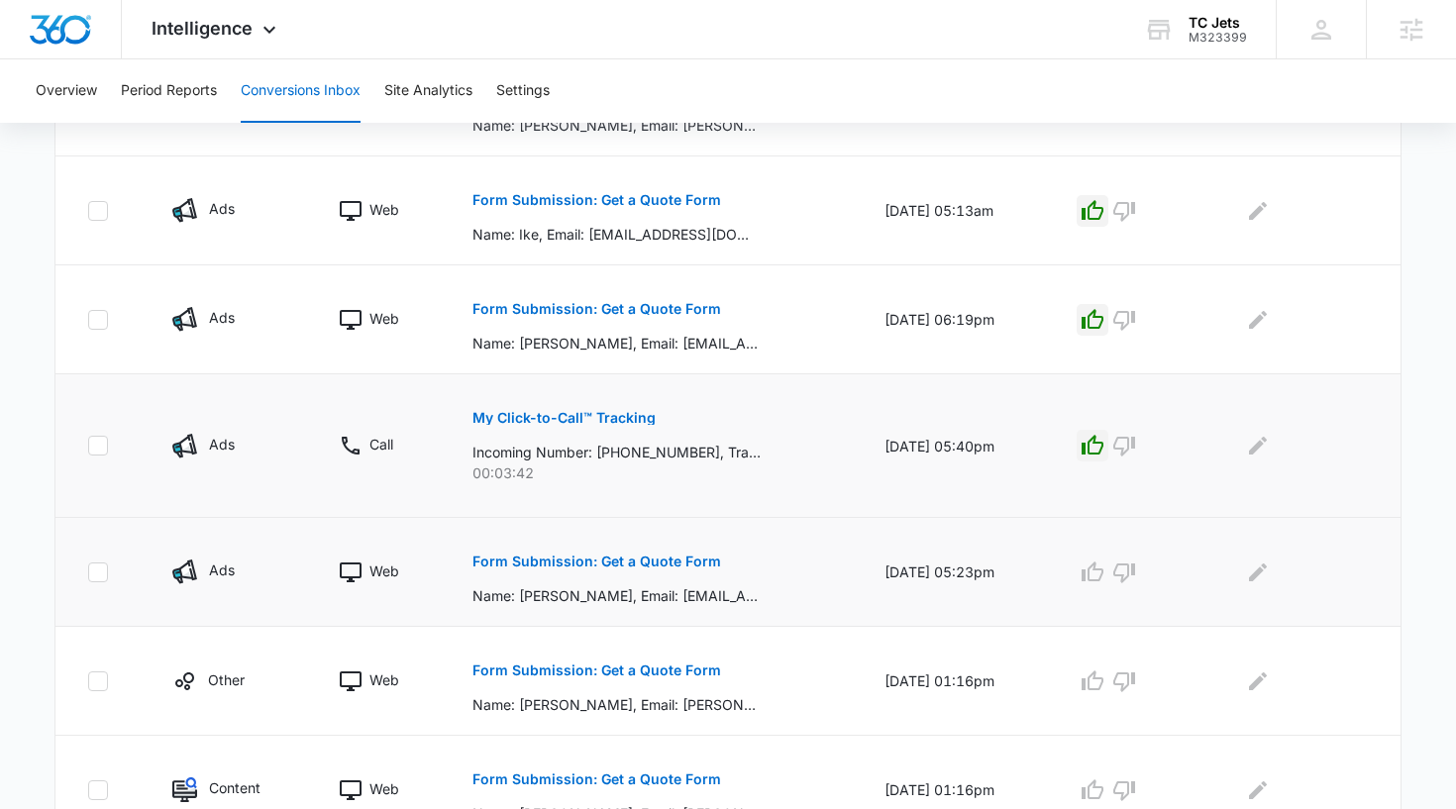
scroll to position [1030, 0]
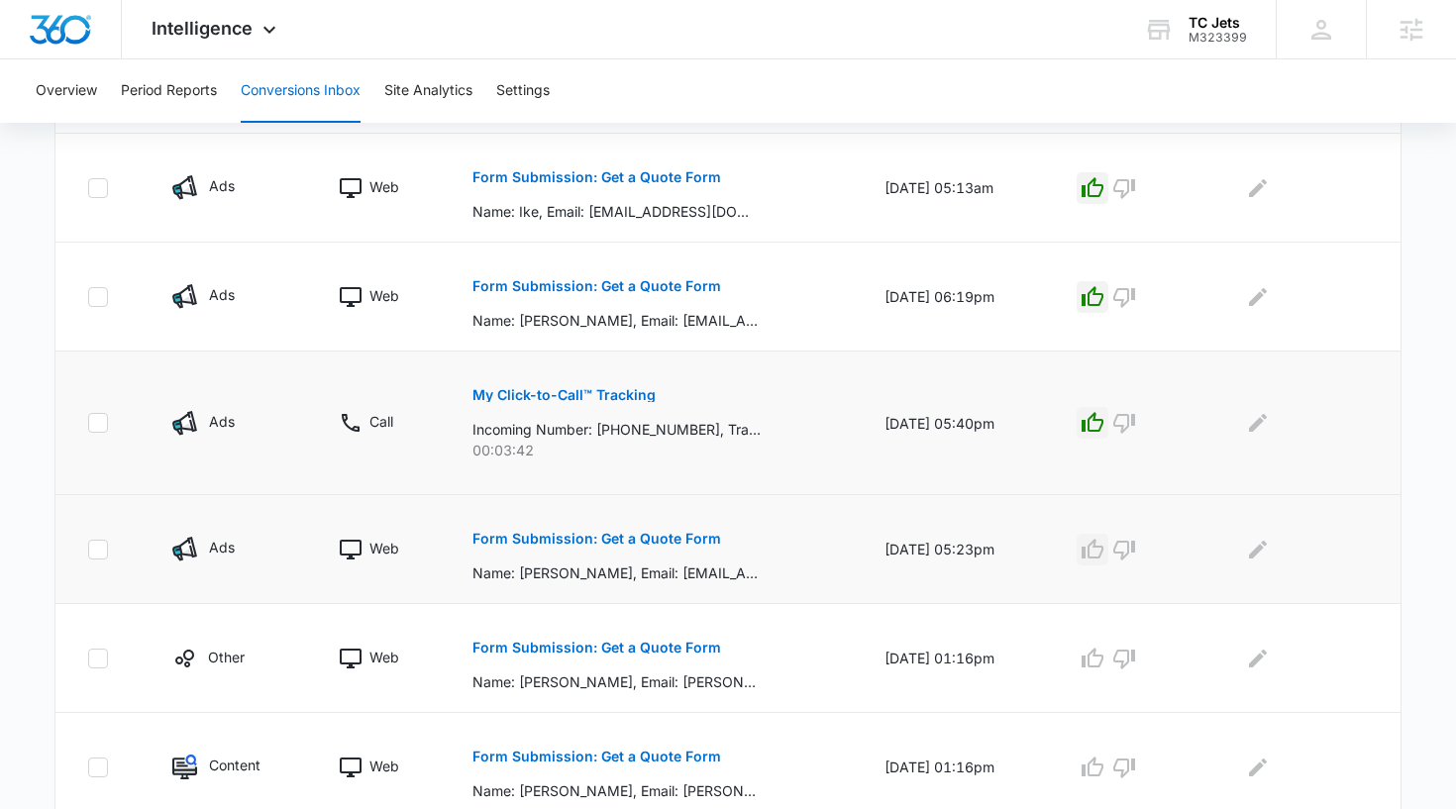
click at [1103, 544] on icon "button" at bounding box center [1092, 549] width 22 height 20
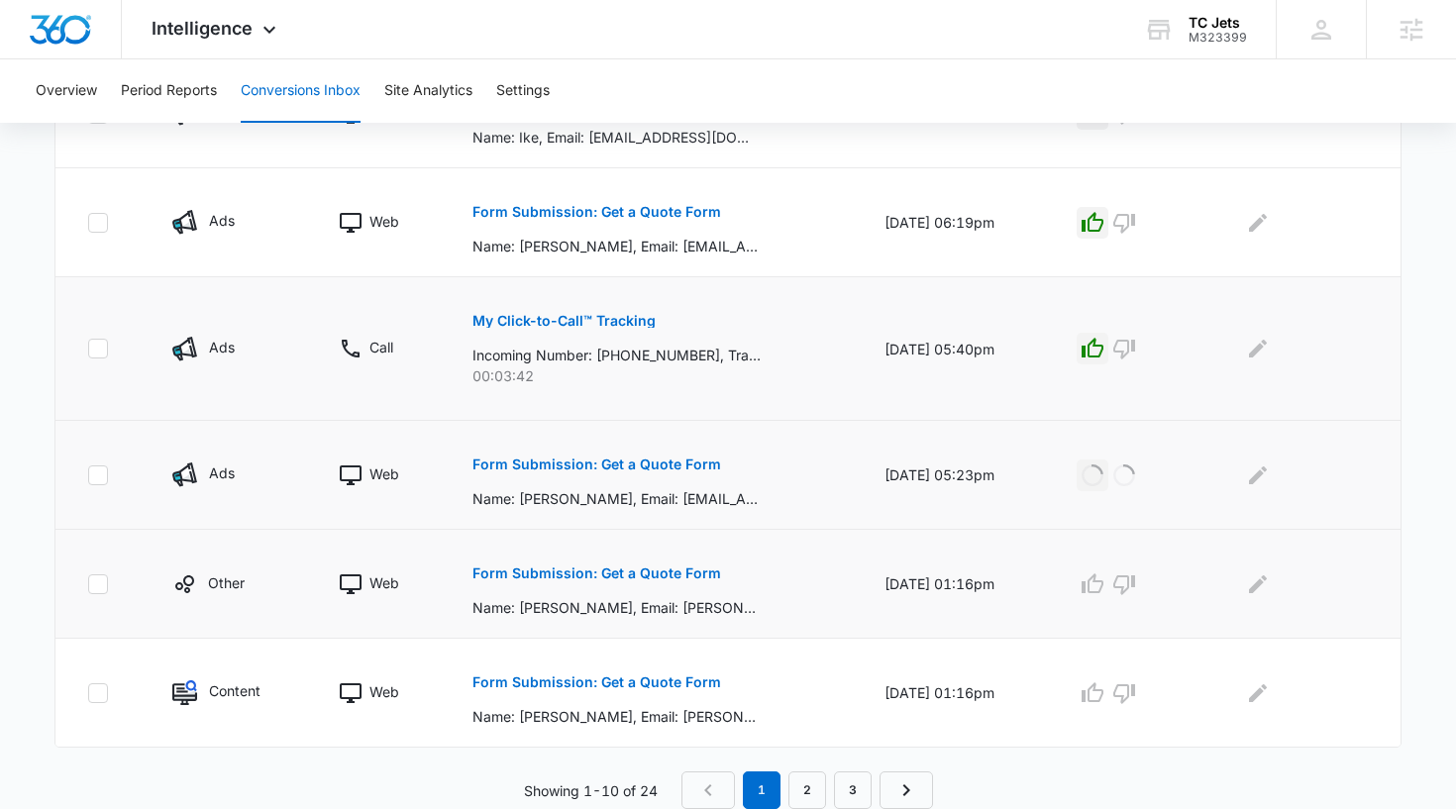
scroll to position [1104, 0]
click at [812, 788] on link "2" at bounding box center [807, 790] width 38 height 38
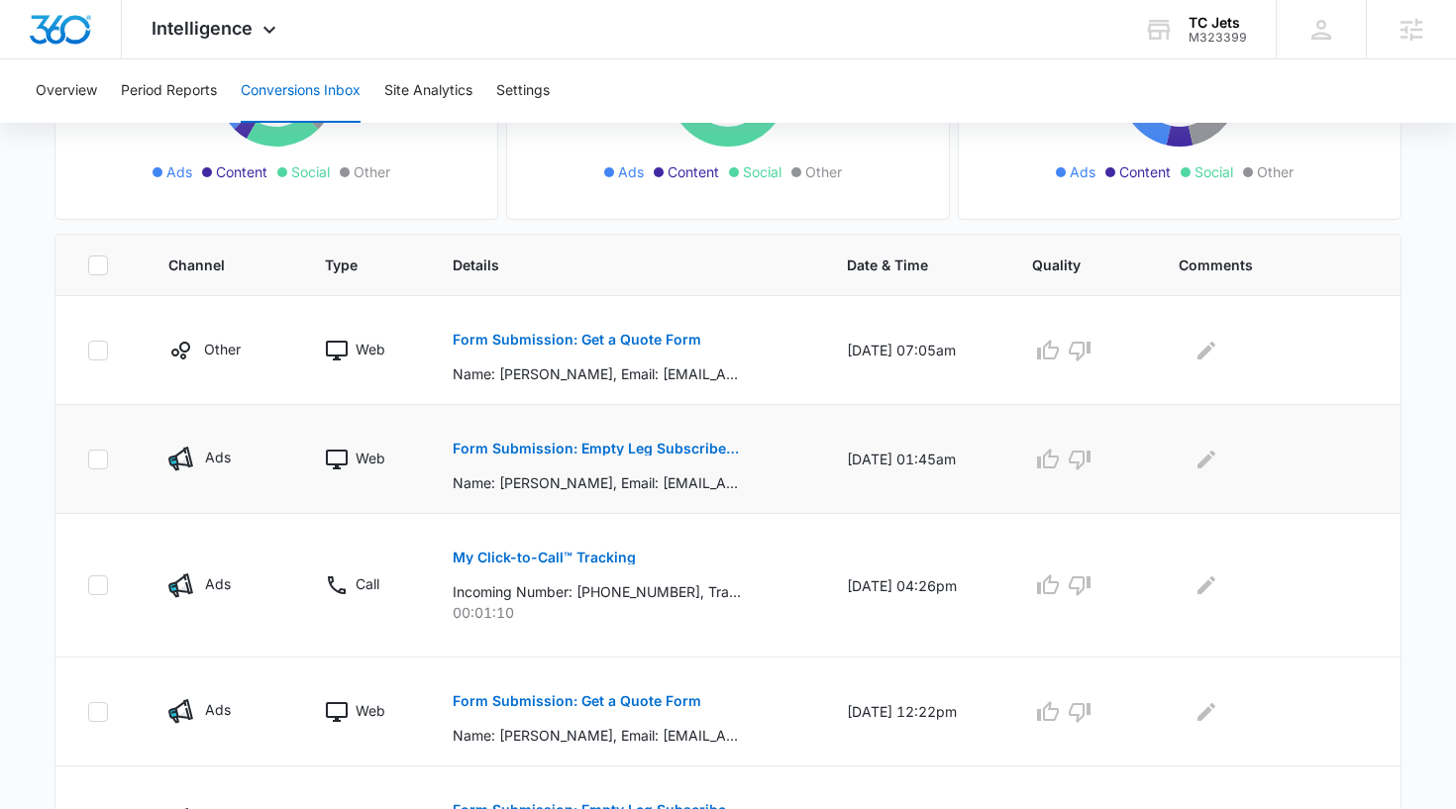
scroll to position [329, 0]
click at [658, 450] on p "Form Submission: Empty Leg Subscriber Form" at bounding box center [597, 448] width 288 height 14
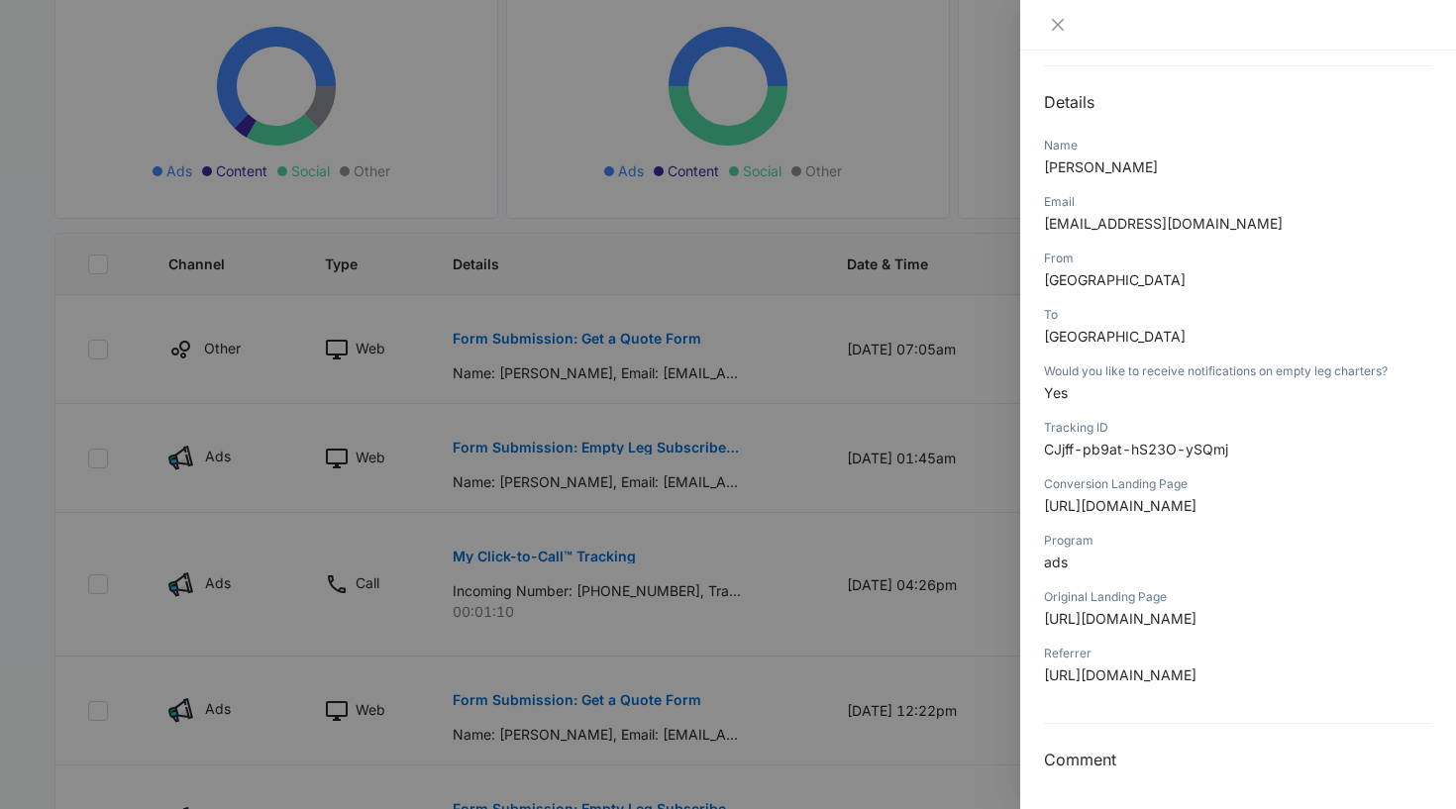
scroll to position [143, 0]
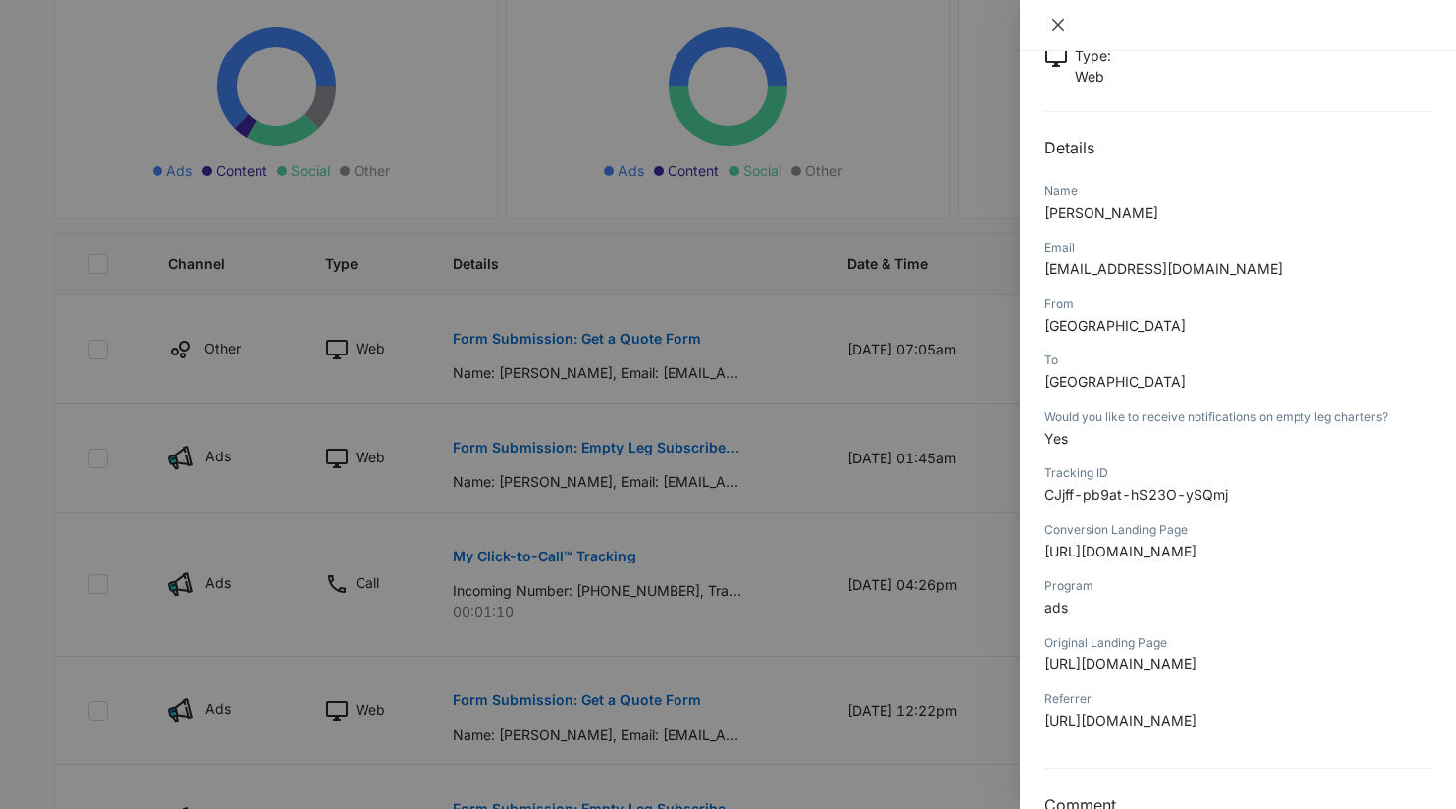
click at [1055, 22] on icon "close" at bounding box center [1058, 25] width 12 height 12
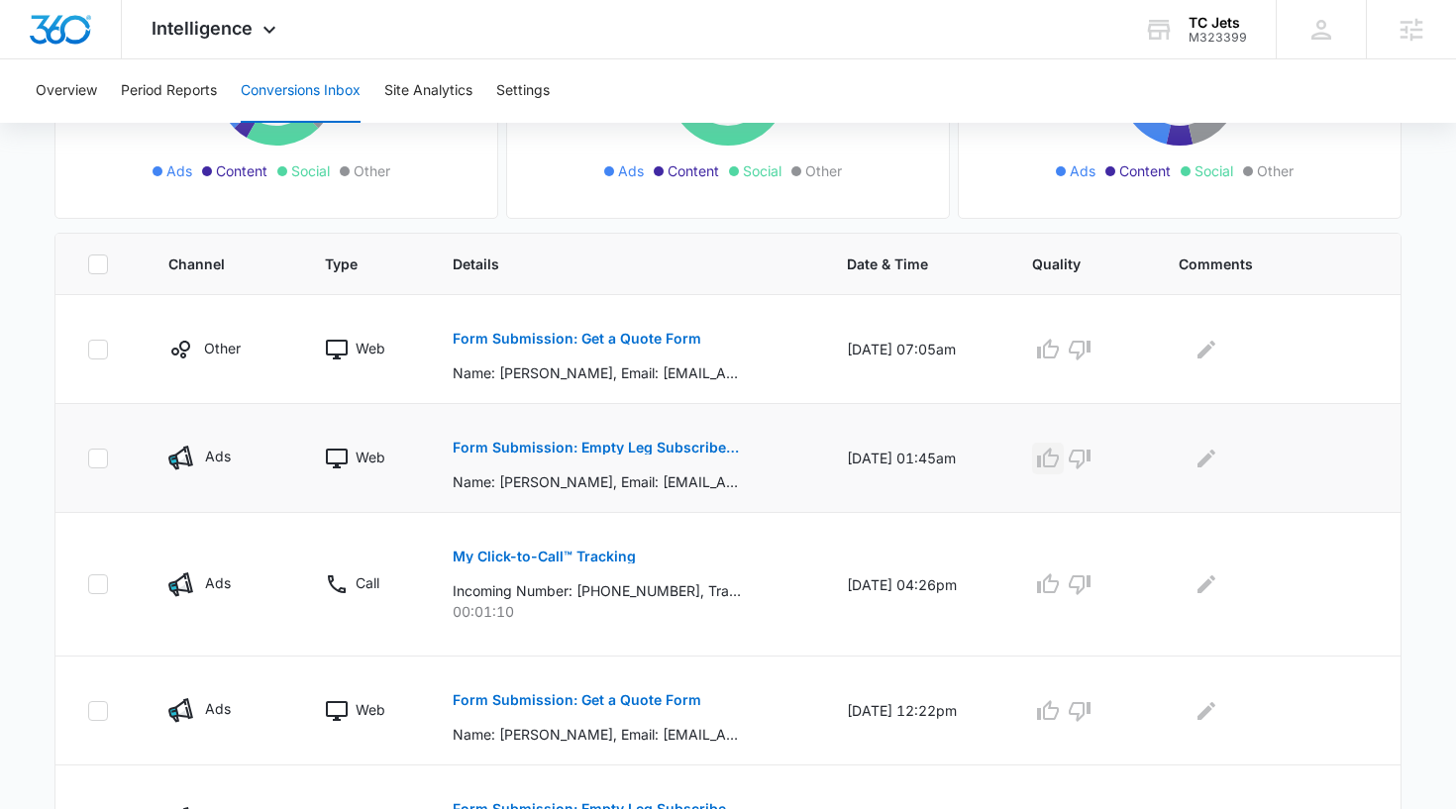
click at [1060, 461] on icon "button" at bounding box center [1048, 459] width 24 height 24
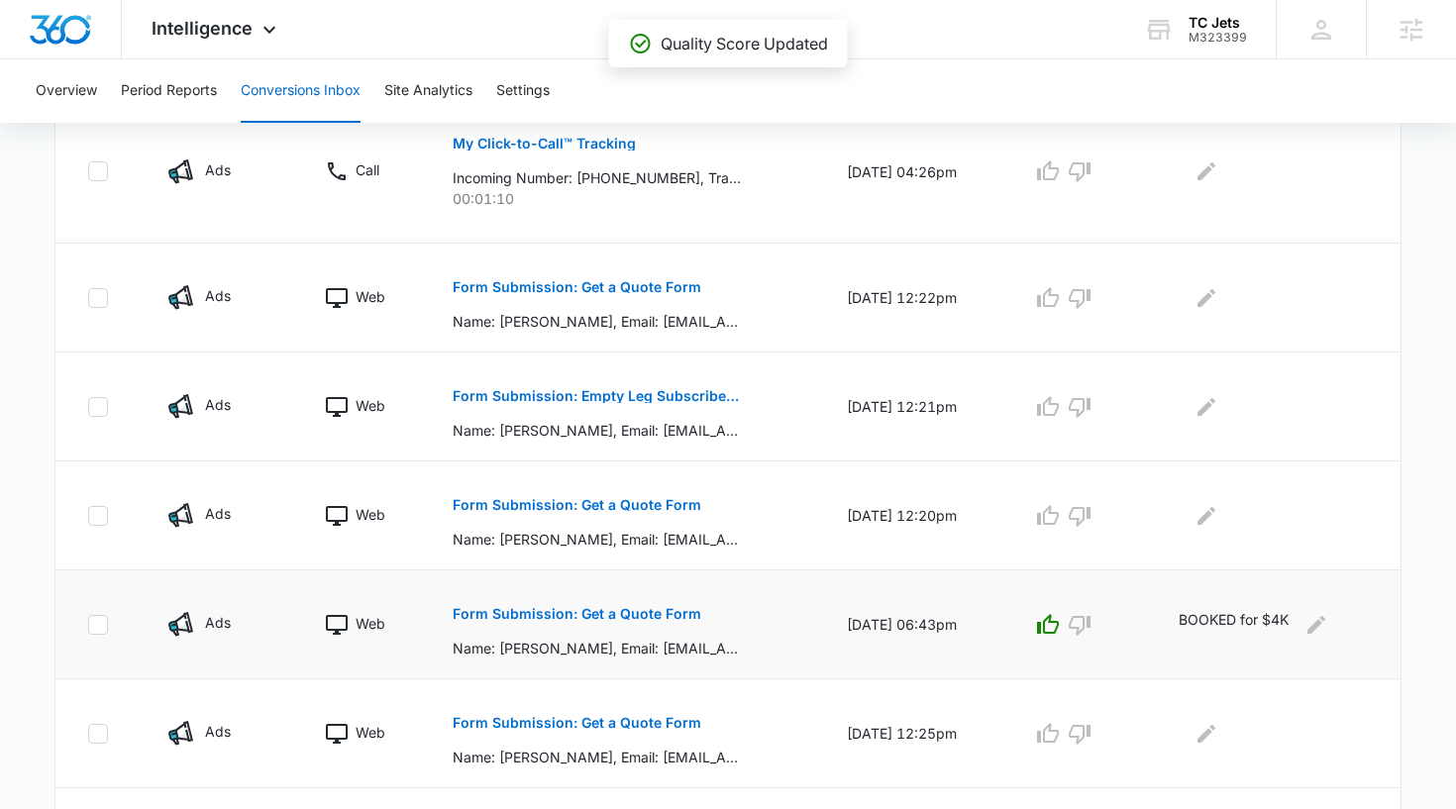
scroll to position [749, 0]
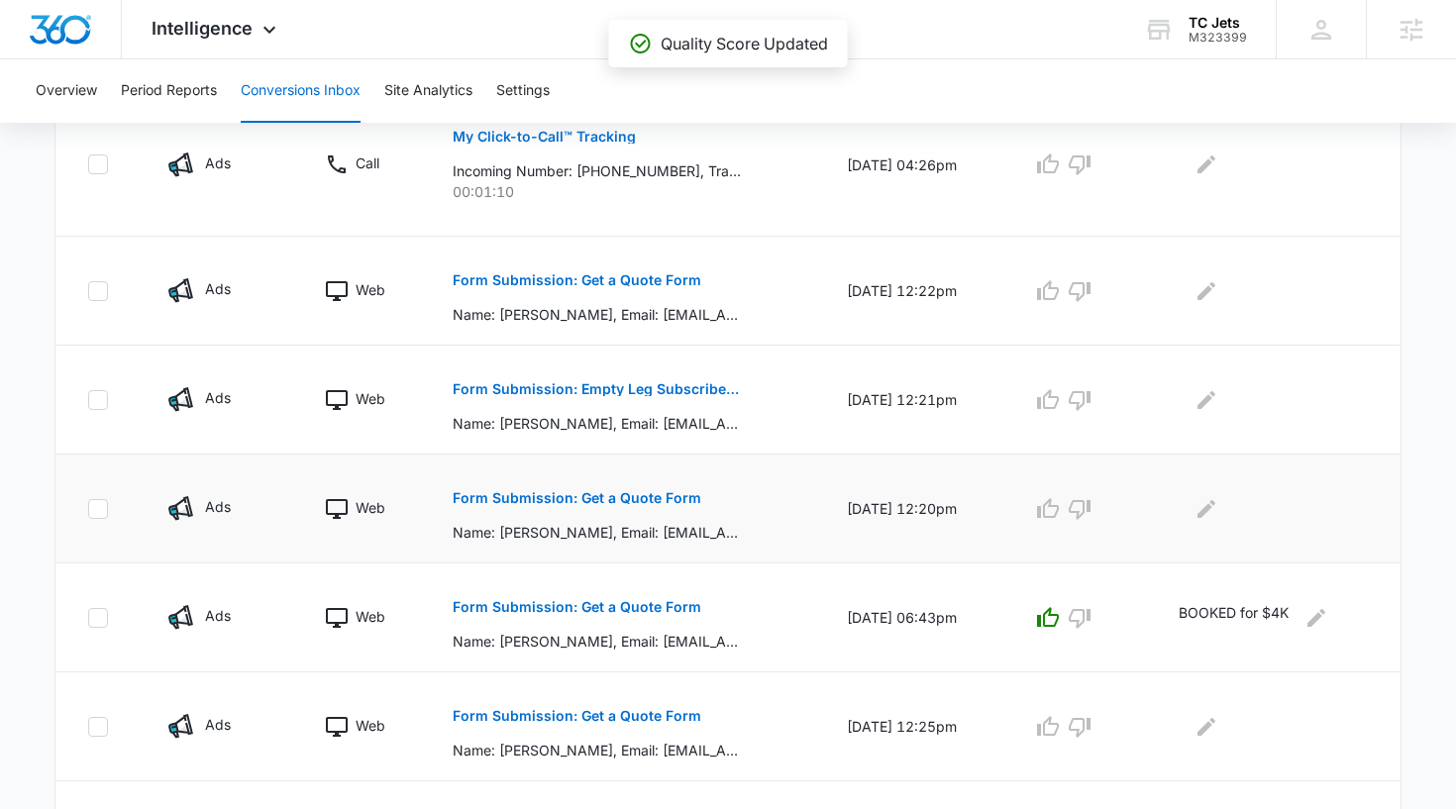
click at [653, 495] on p "Form Submission: Get a Quote Form" at bounding box center [577, 498] width 249 height 14
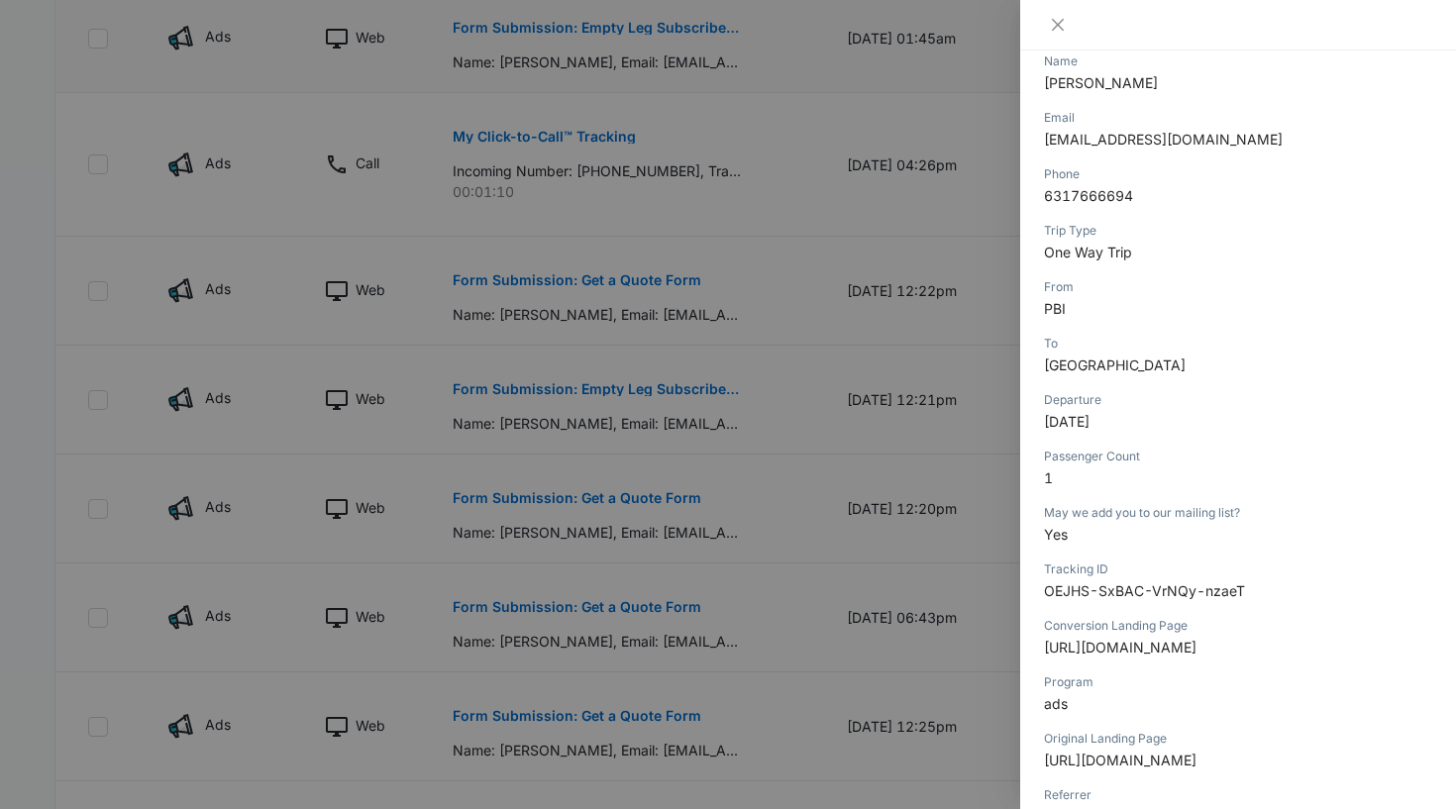
scroll to position [296, 0]
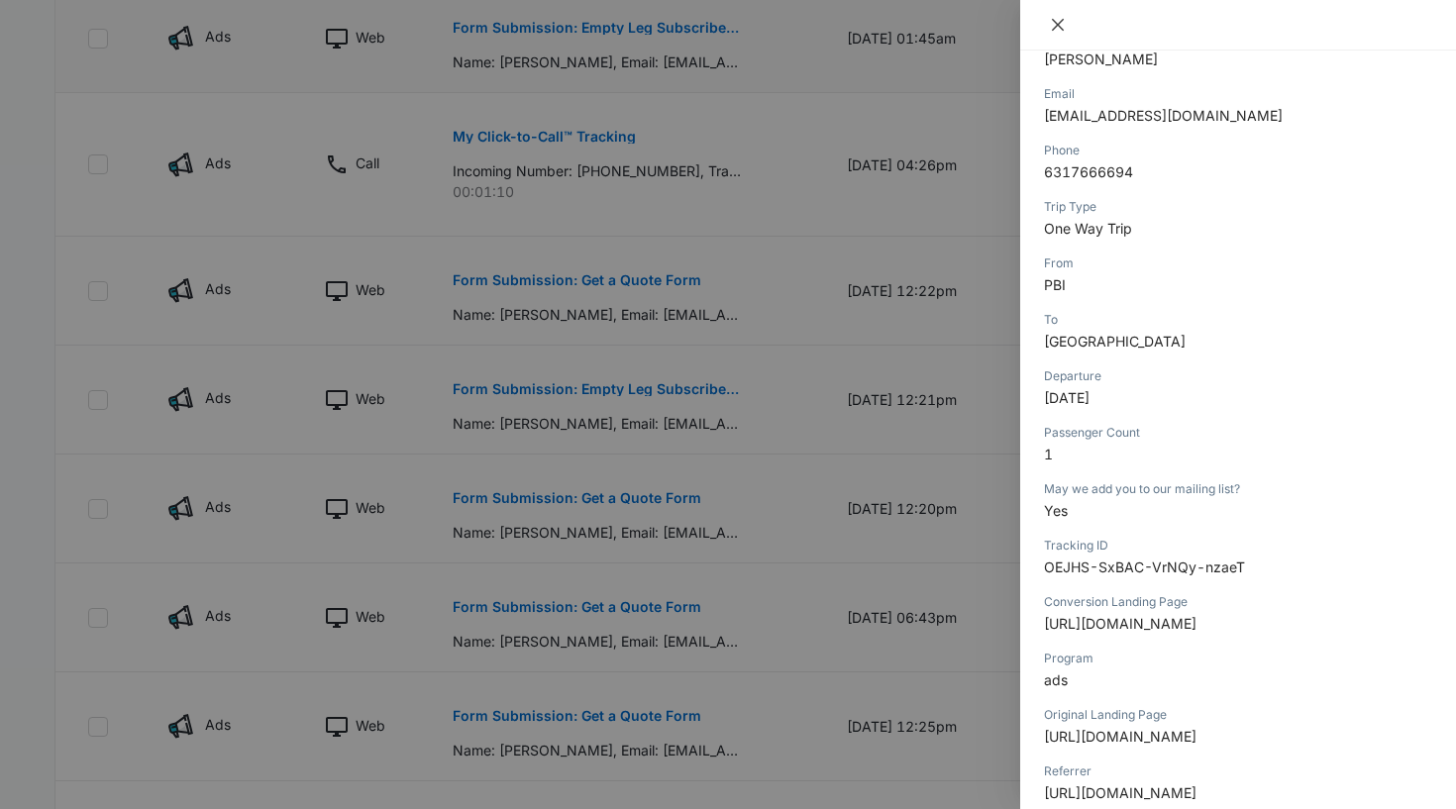
click at [1057, 26] on icon "close" at bounding box center [1058, 25] width 12 height 12
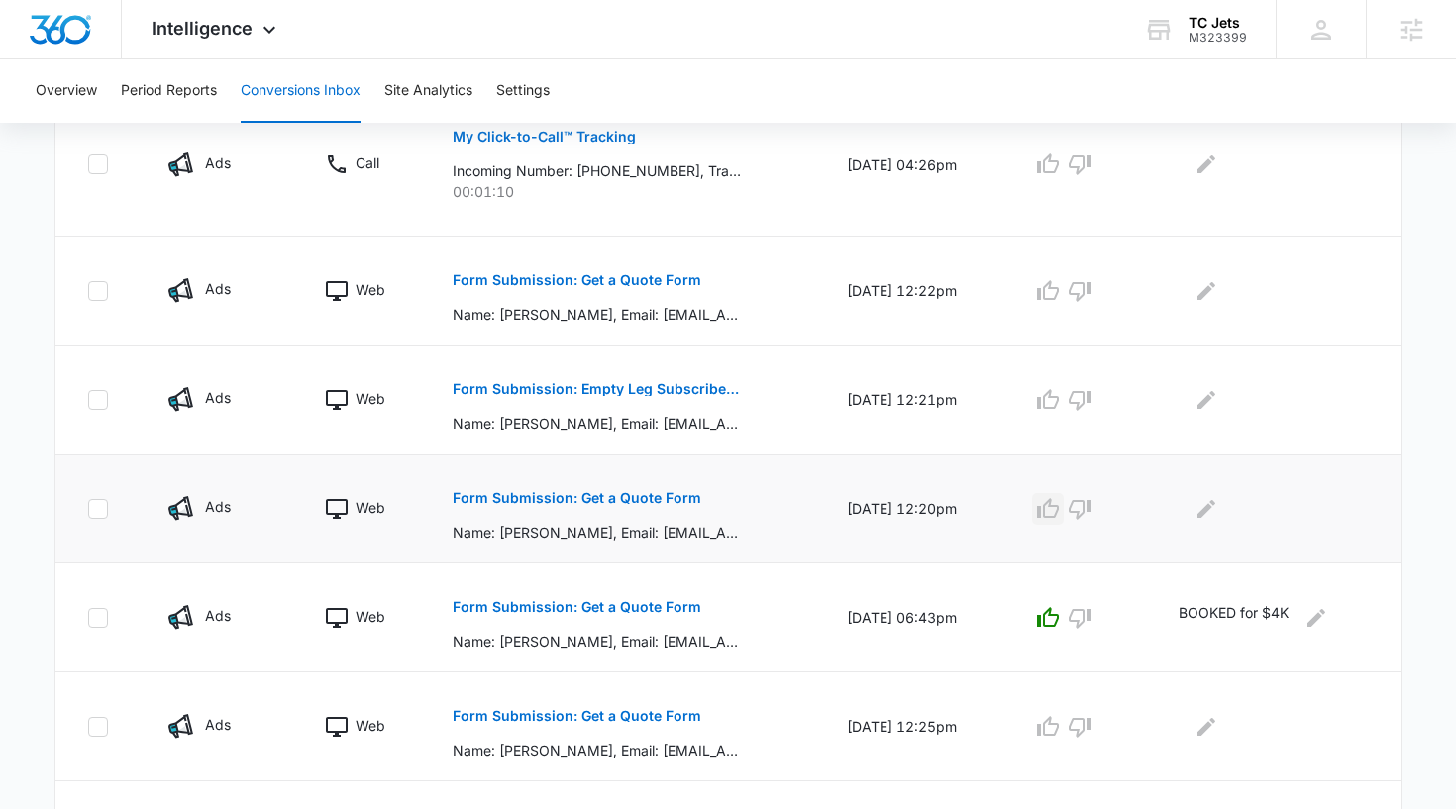
click at [1059, 516] on icon "button" at bounding box center [1048, 508] width 22 height 20
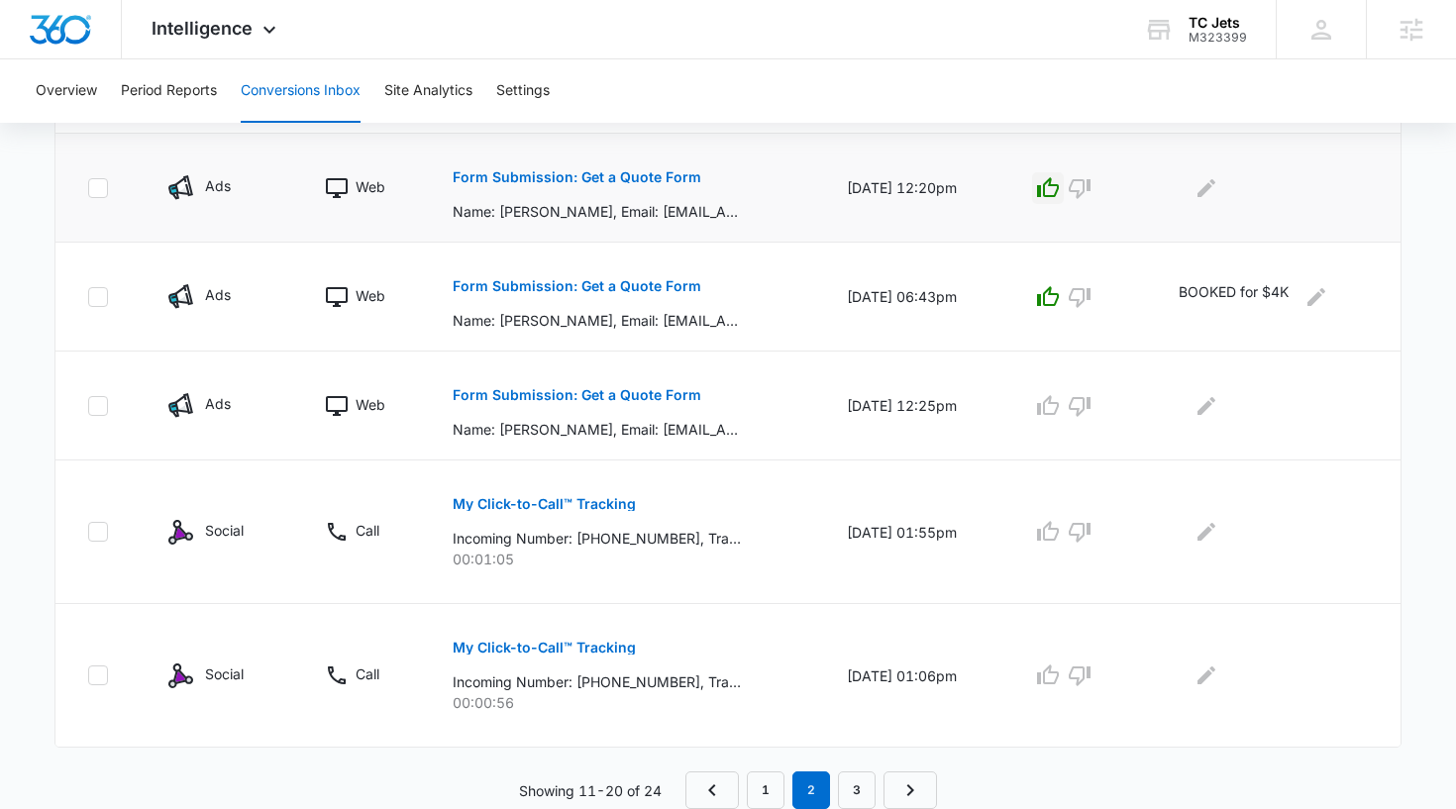
scroll to position [1070, 0]
click at [759, 776] on link "1" at bounding box center [766, 790] width 38 height 38
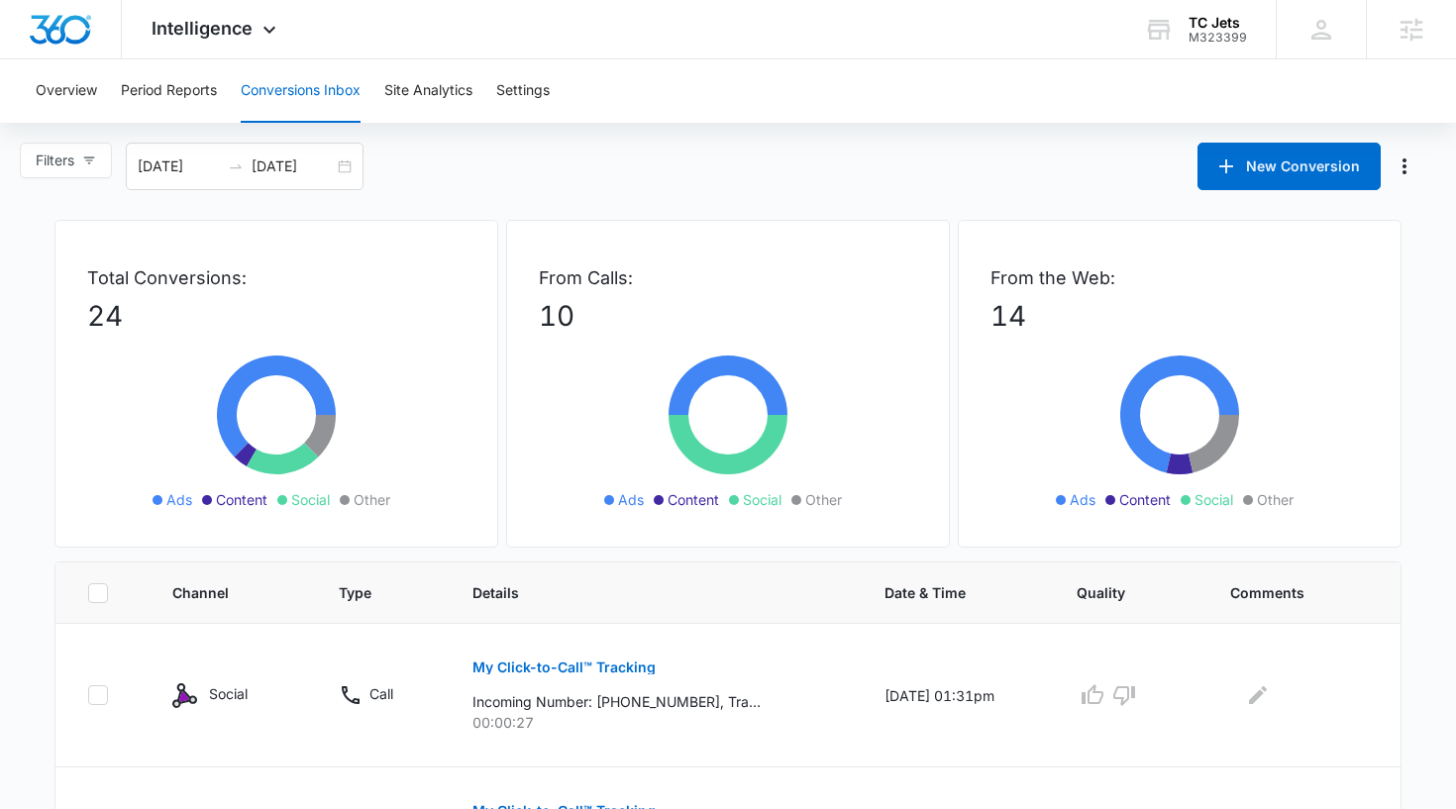
scroll to position [0, 0]
click at [515, 153] on div "Filters [DATE] [DATE] New Conversion" at bounding box center [728, 167] width 1456 height 48
